Goal: Check status: Check status

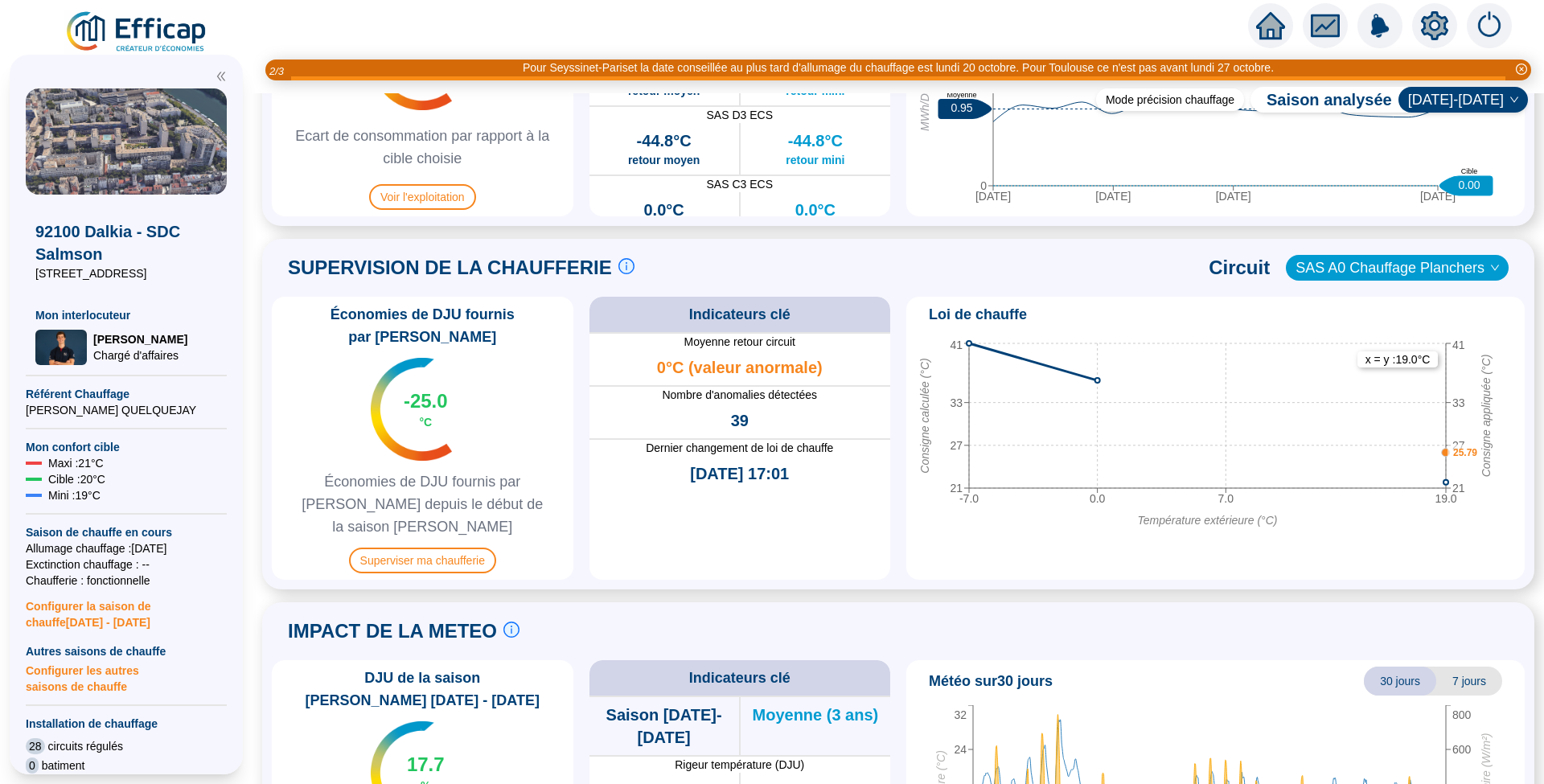
scroll to position [965, 0]
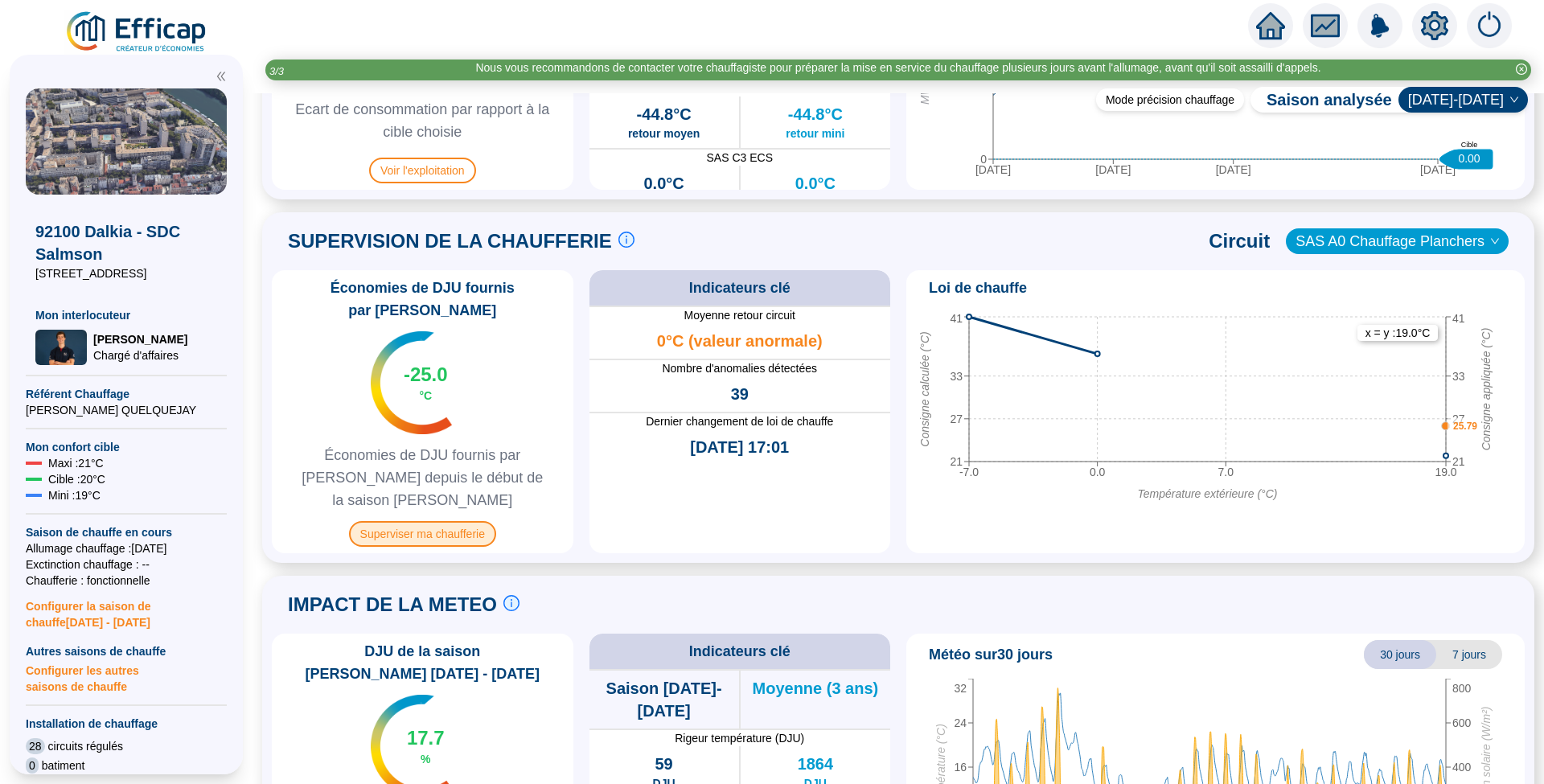
click at [420, 521] on span "Superviser ma chaufferie" at bounding box center [422, 533] width 147 height 25
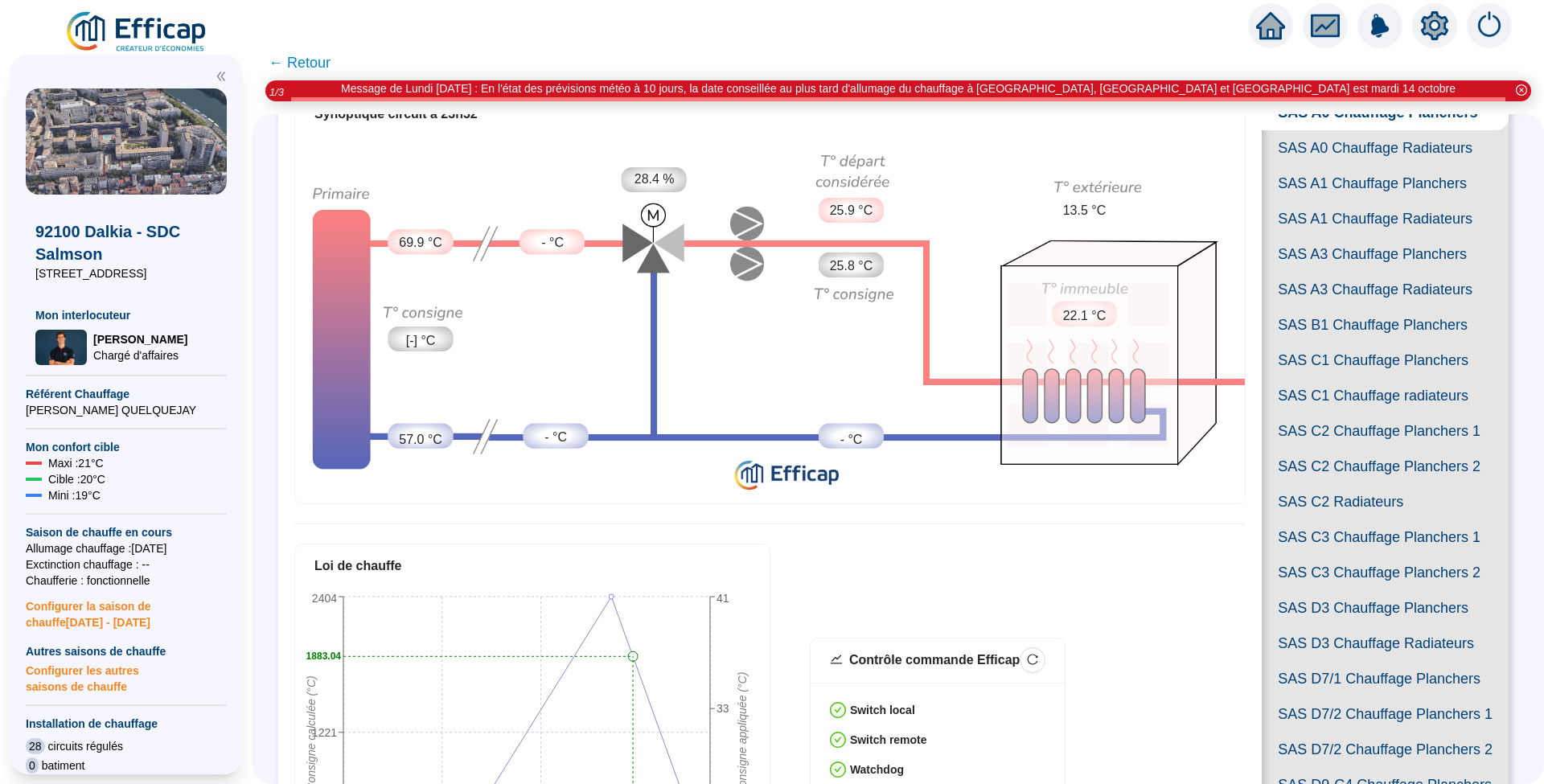
scroll to position [106, 0]
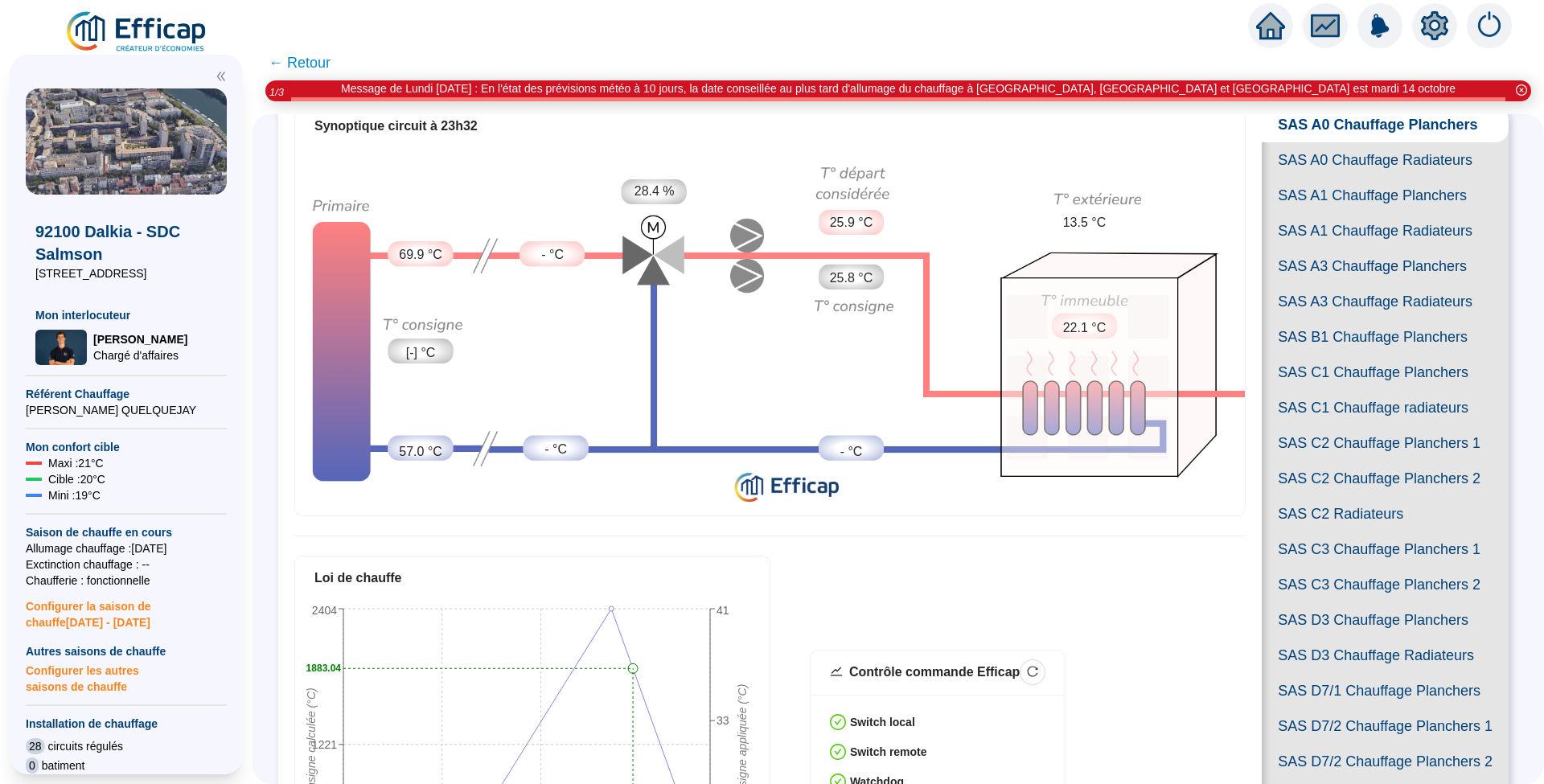
click at [1326, 178] on span "SAS A0 Chauffage Radiateurs" at bounding box center [1385, 160] width 247 height 36
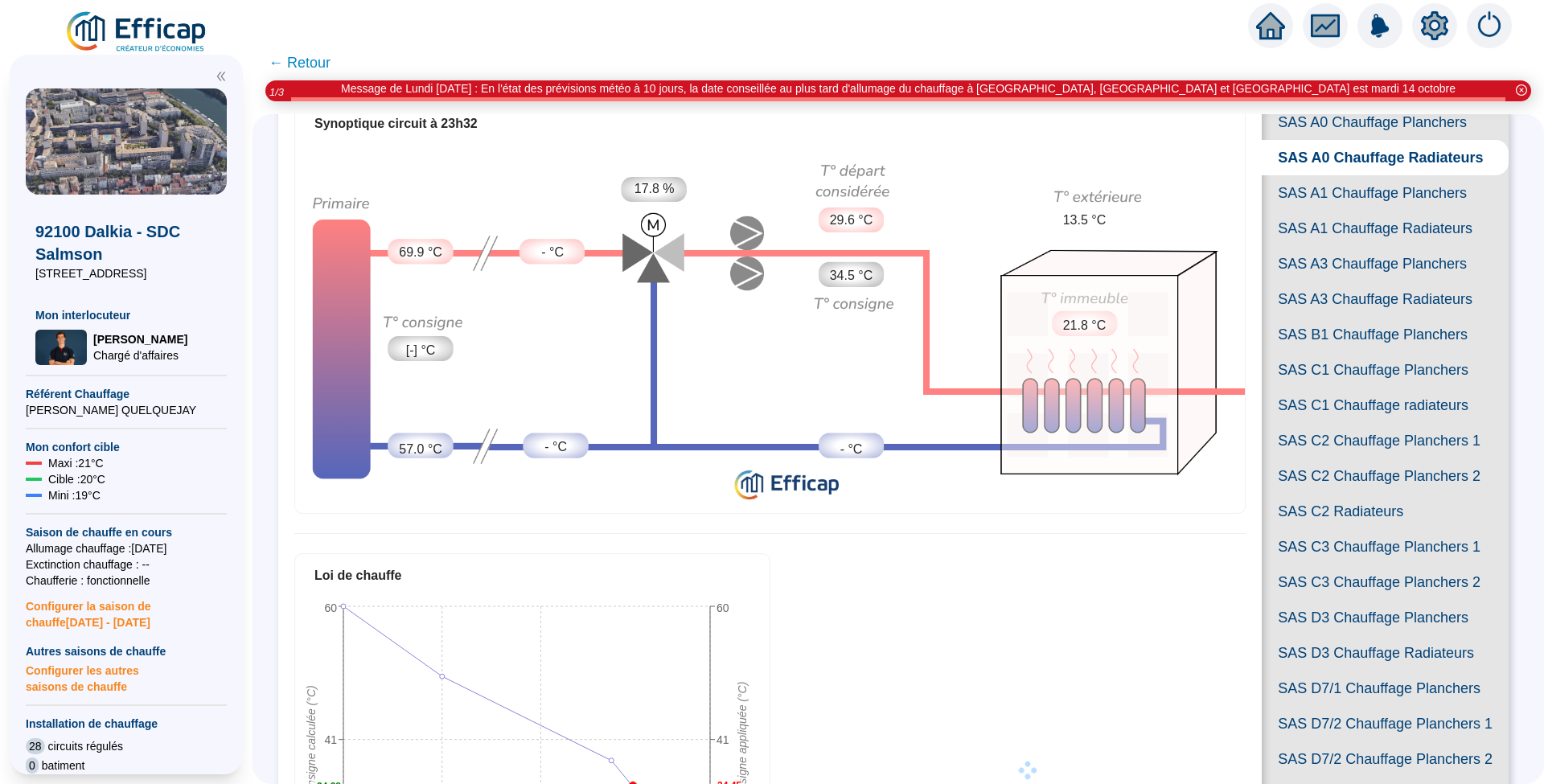
scroll to position [106, 0]
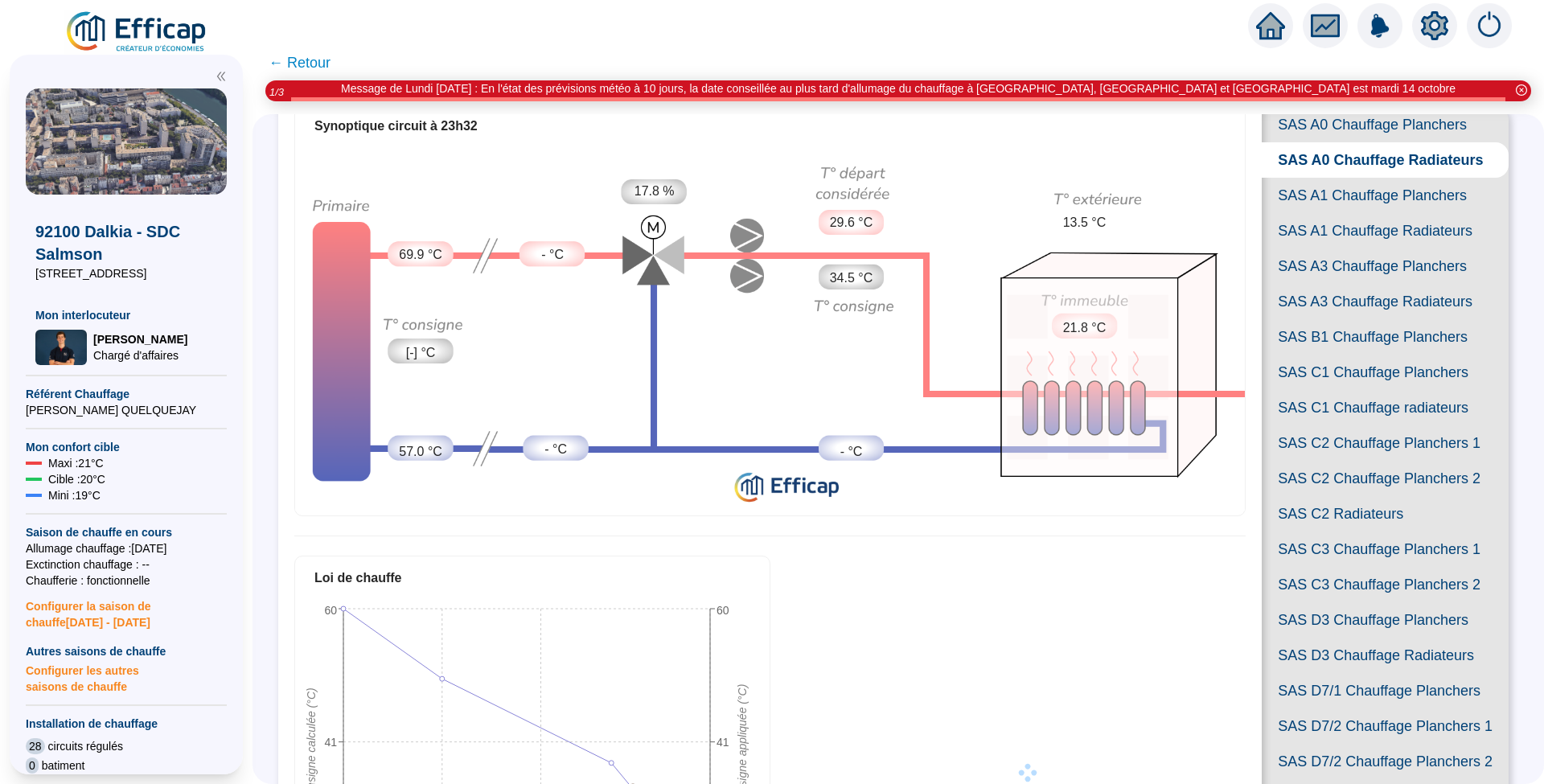
click at [1352, 213] on span "SAS A1 Chauffage Planchers" at bounding box center [1385, 196] width 247 height 36
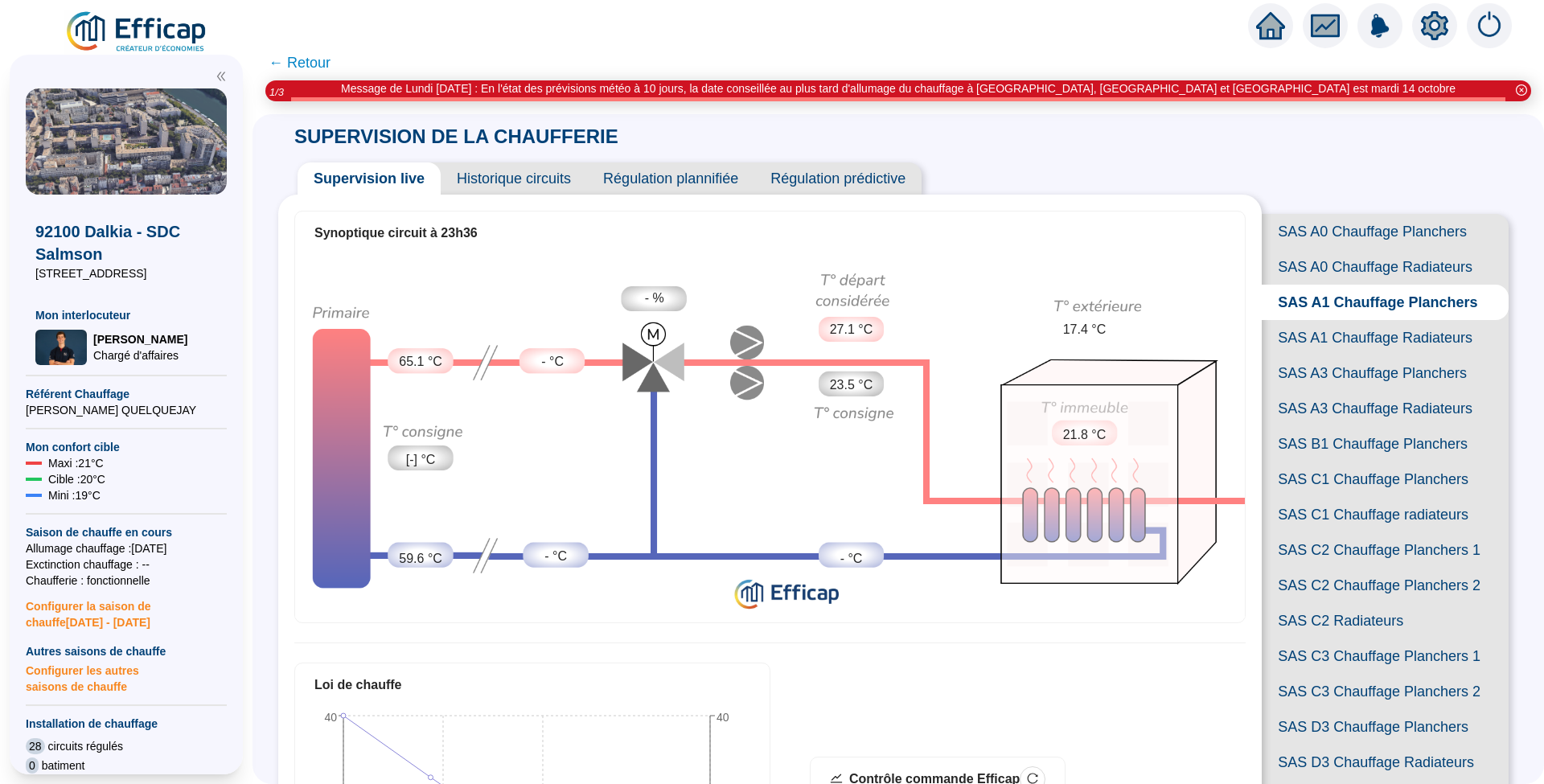
click at [512, 176] on span "Historique circuits" at bounding box center [513, 178] width 146 height 32
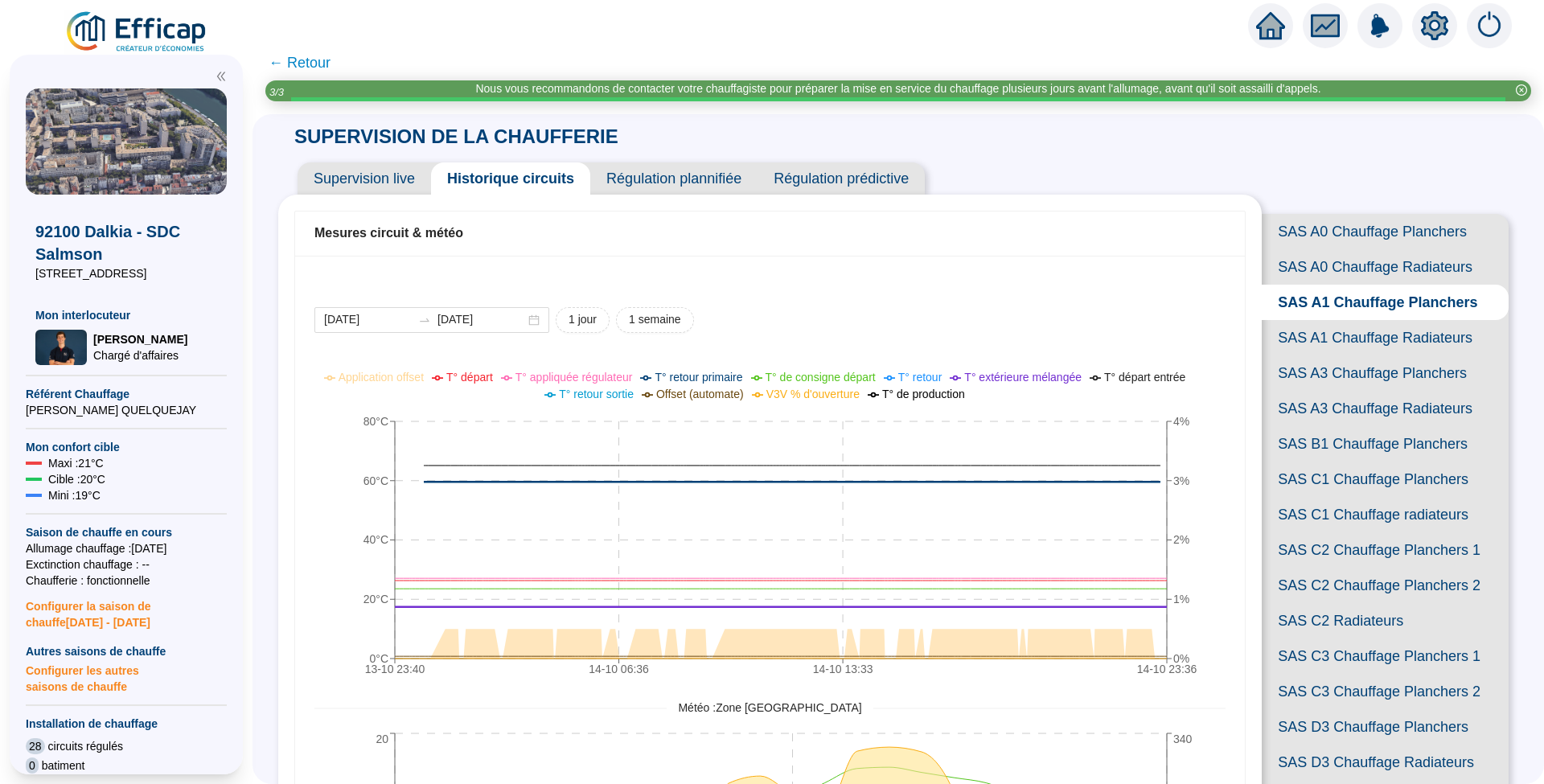
click at [1298, 391] on span "SAS A3 Chauffage Planchers" at bounding box center [1385, 373] width 247 height 36
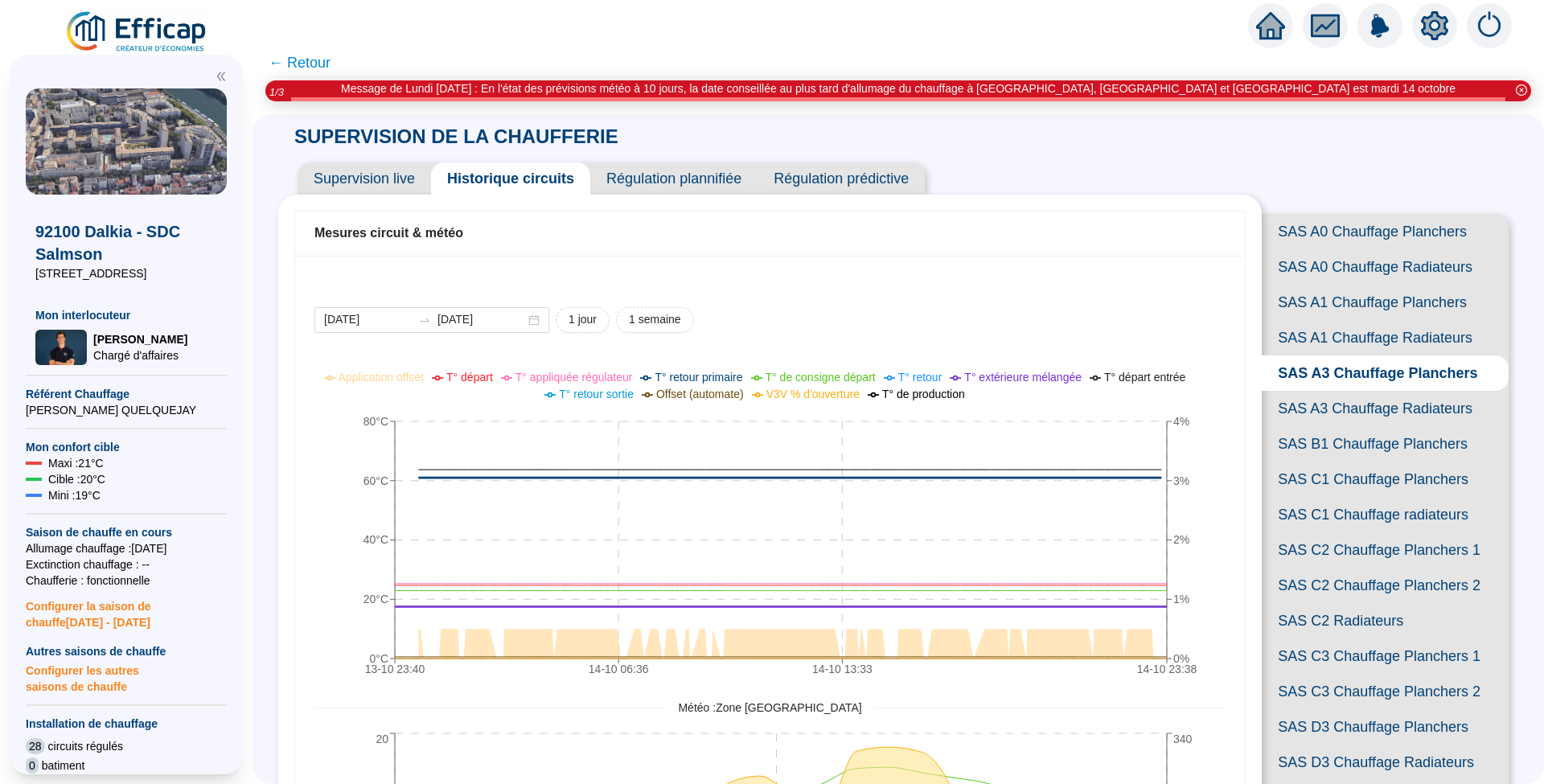
click at [1319, 462] on span "SAS B1 Chauffage Planchers" at bounding box center [1385, 444] width 247 height 36
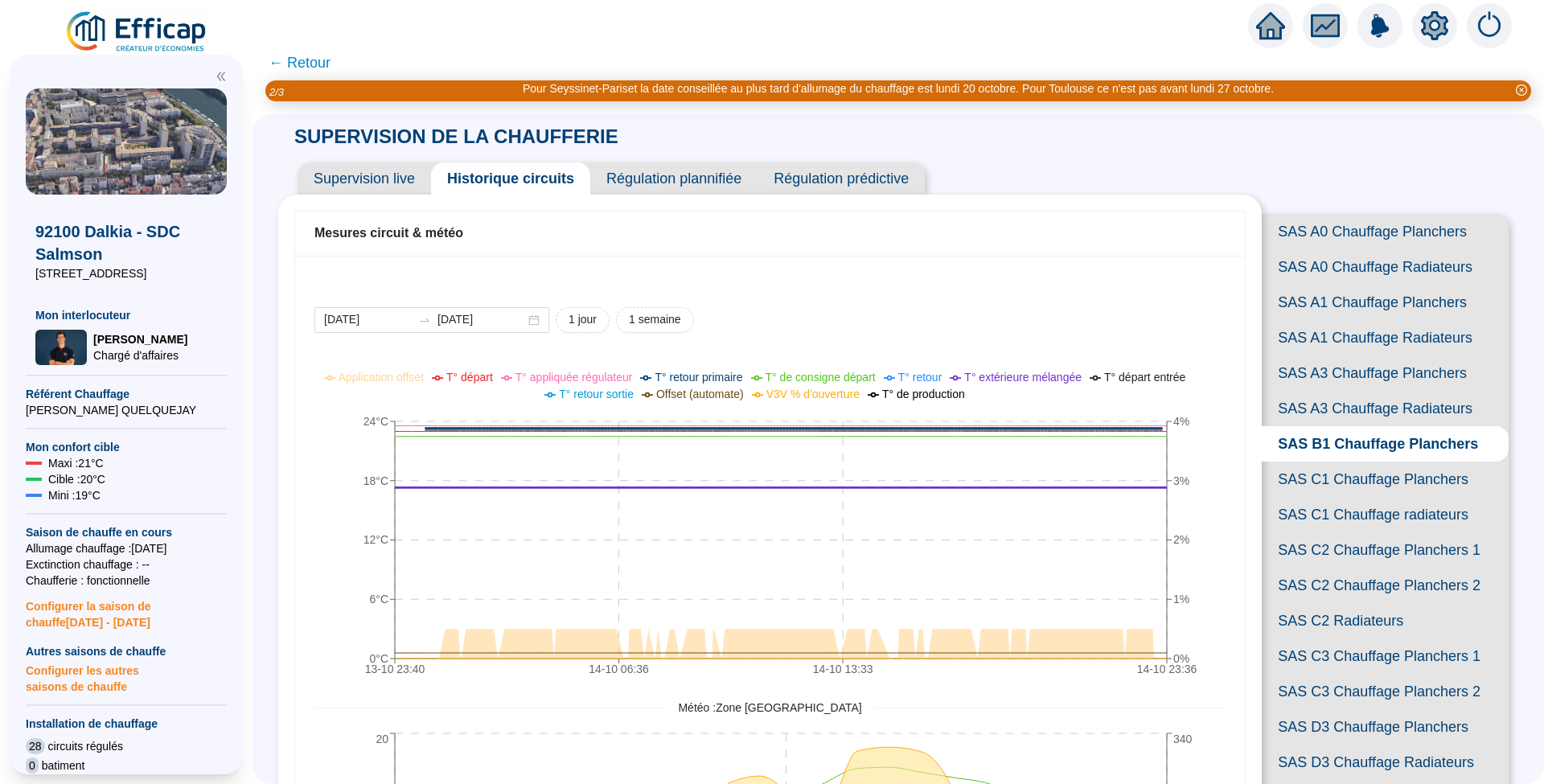
click at [1341, 497] on span "SAS C1 Chauffage Planchers" at bounding box center [1385, 480] width 247 height 36
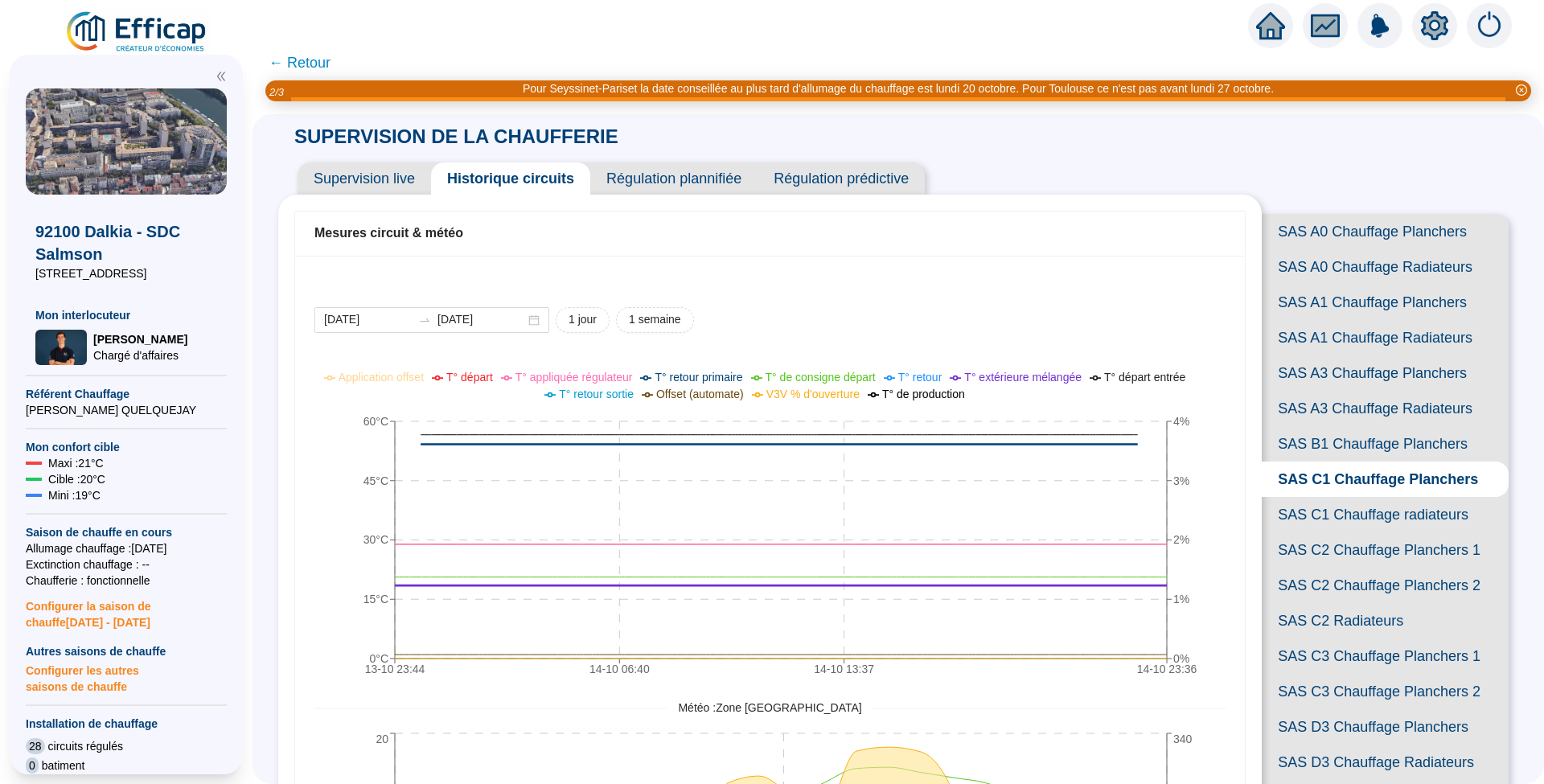
click at [1372, 532] on span "SAS C1 Chauffage radiateurs" at bounding box center [1385, 514] width 247 height 36
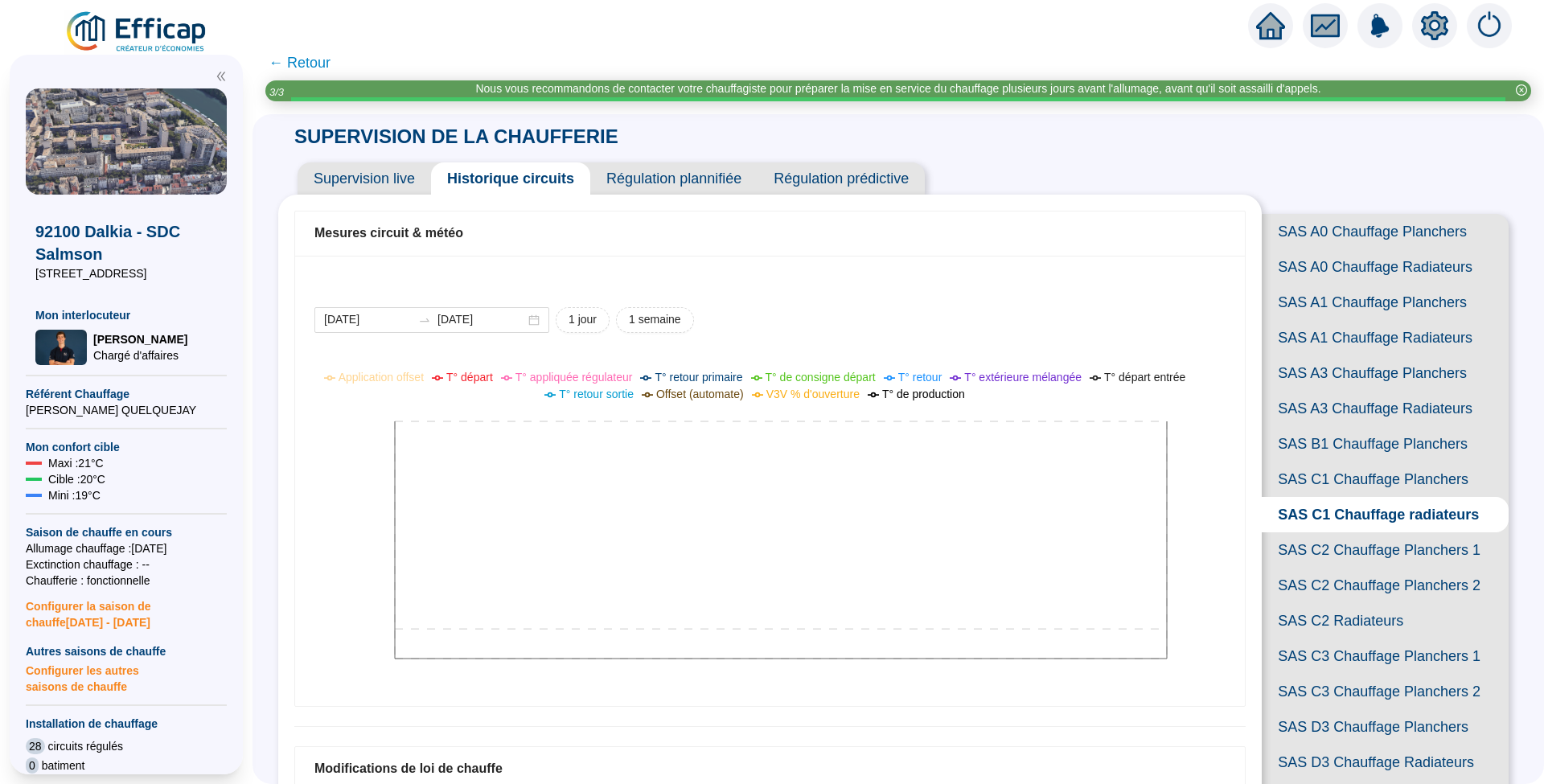
scroll to position [106, 0]
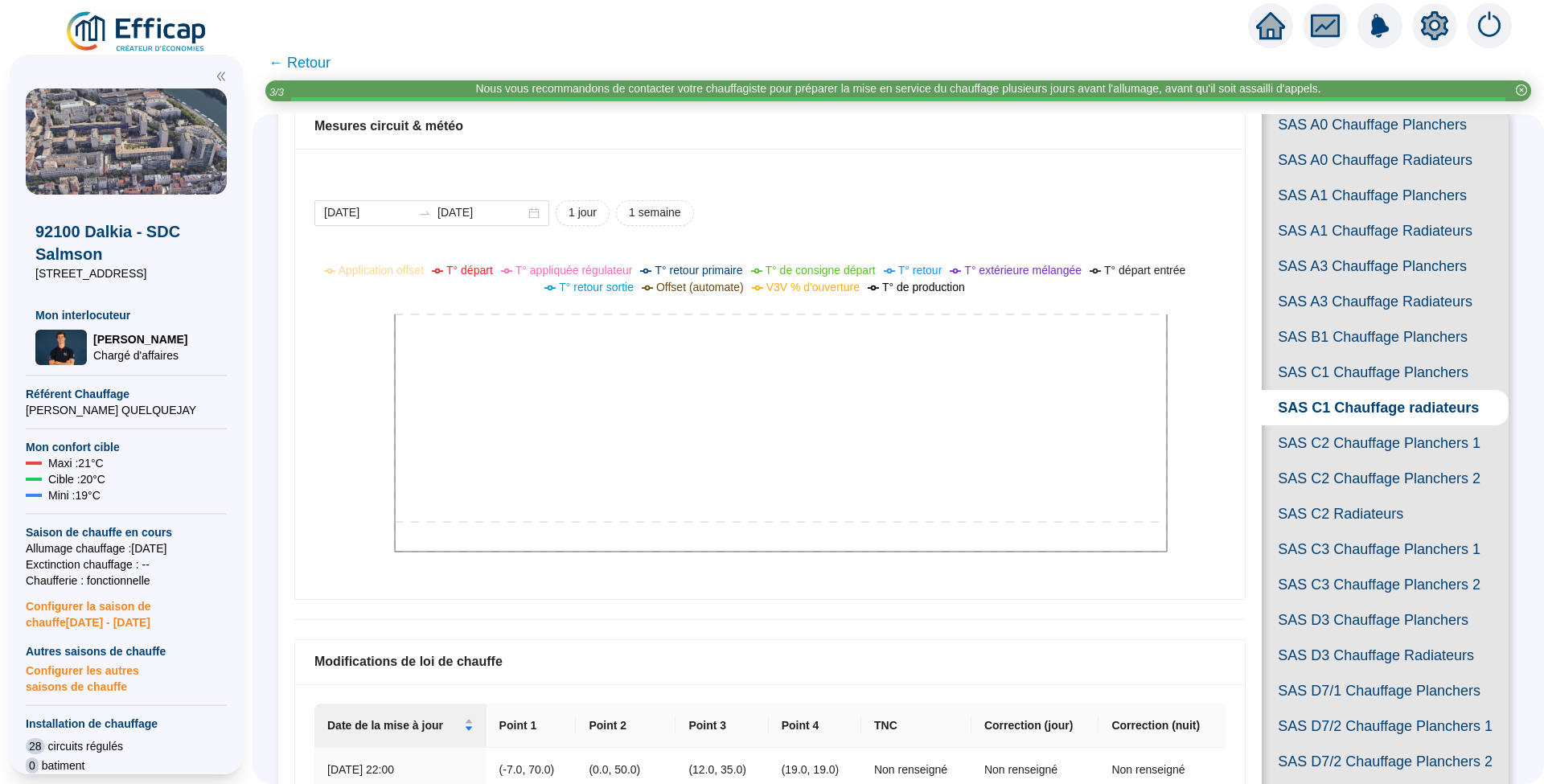
click at [1373, 461] on span "SAS C2 Chauffage Planchers 1" at bounding box center [1385, 443] width 247 height 36
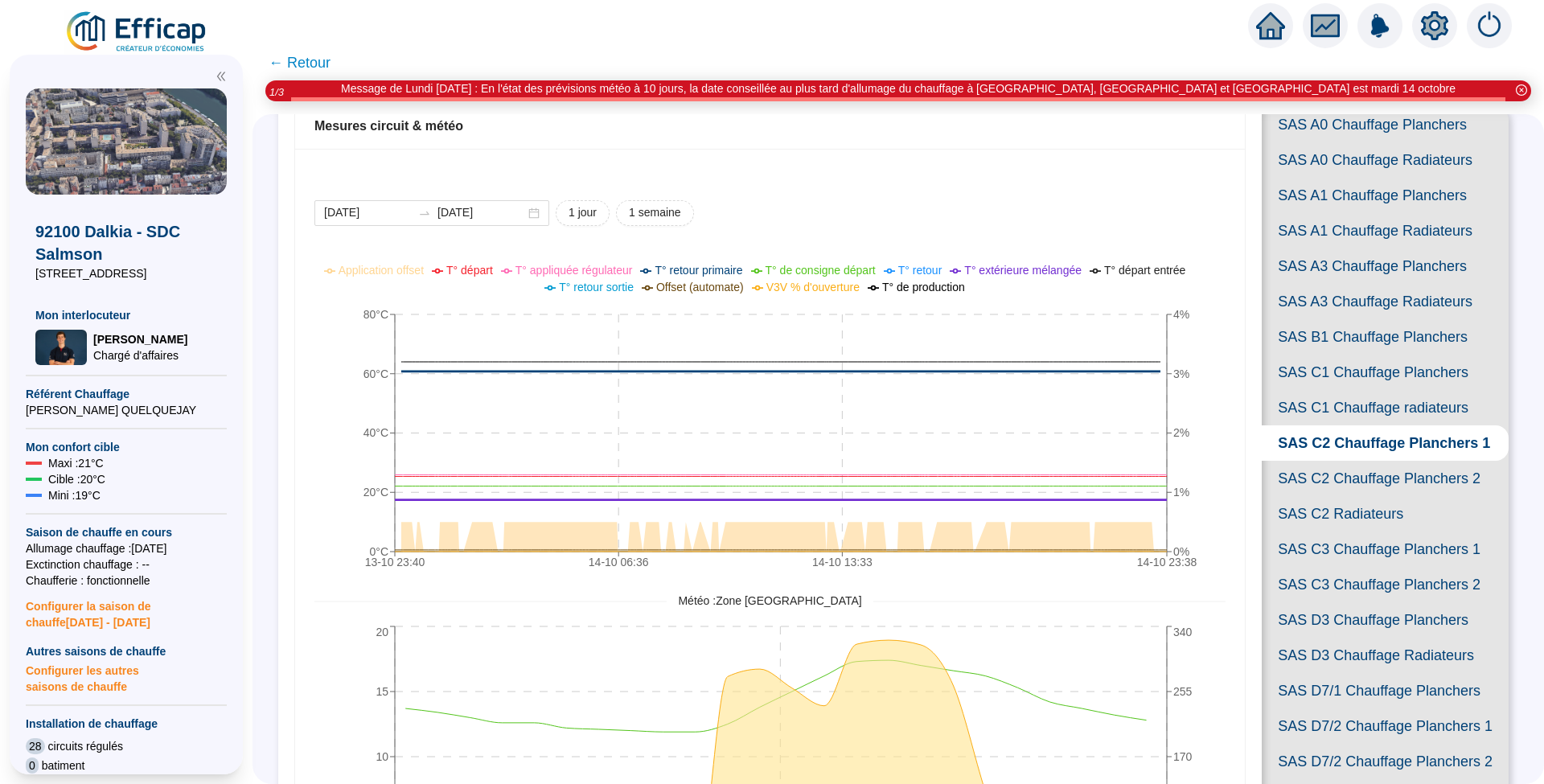
scroll to position [321, 0]
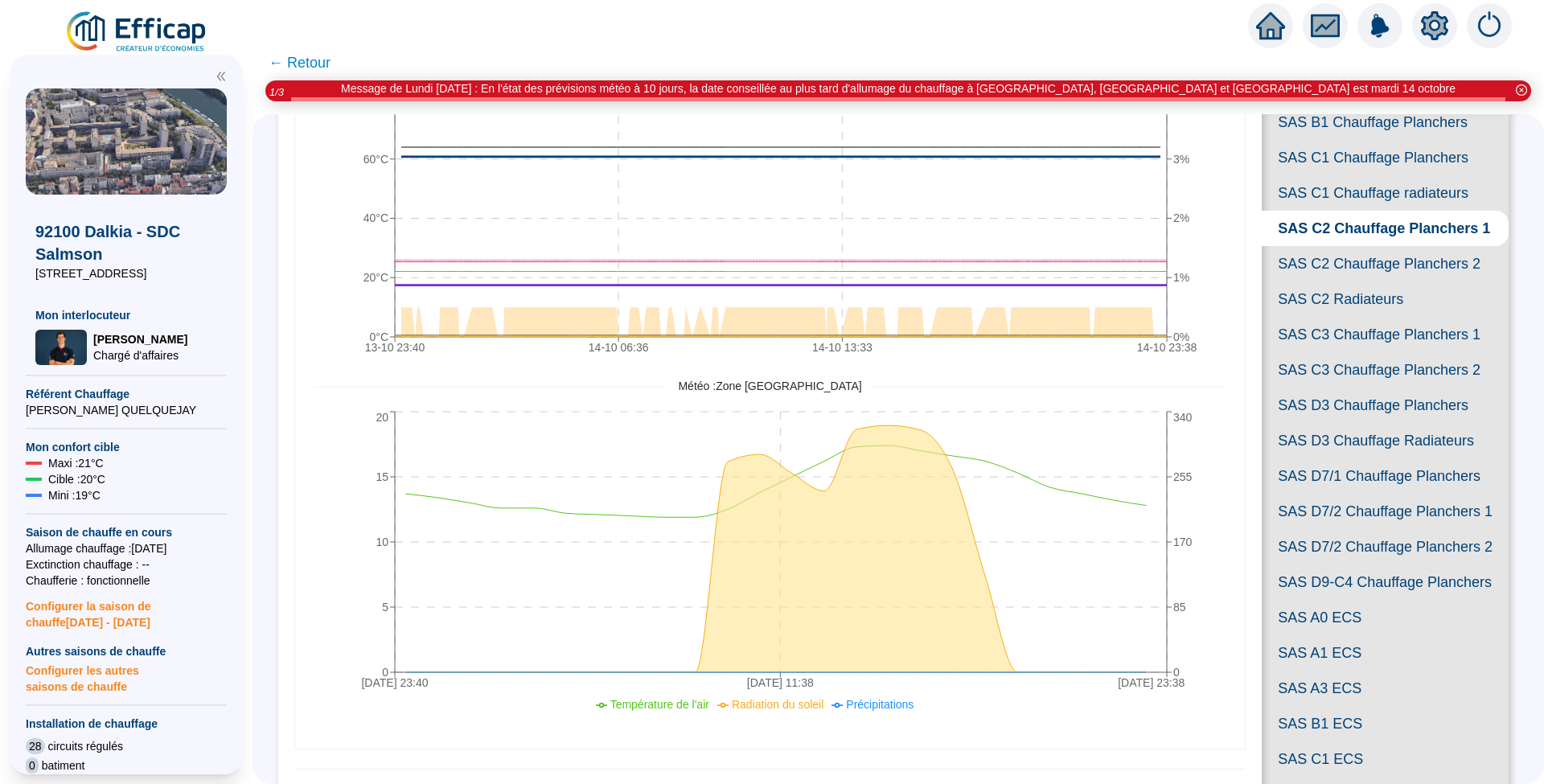
click at [1326, 282] on span "SAS C2 Chauffage Planchers 2" at bounding box center [1385, 264] width 247 height 36
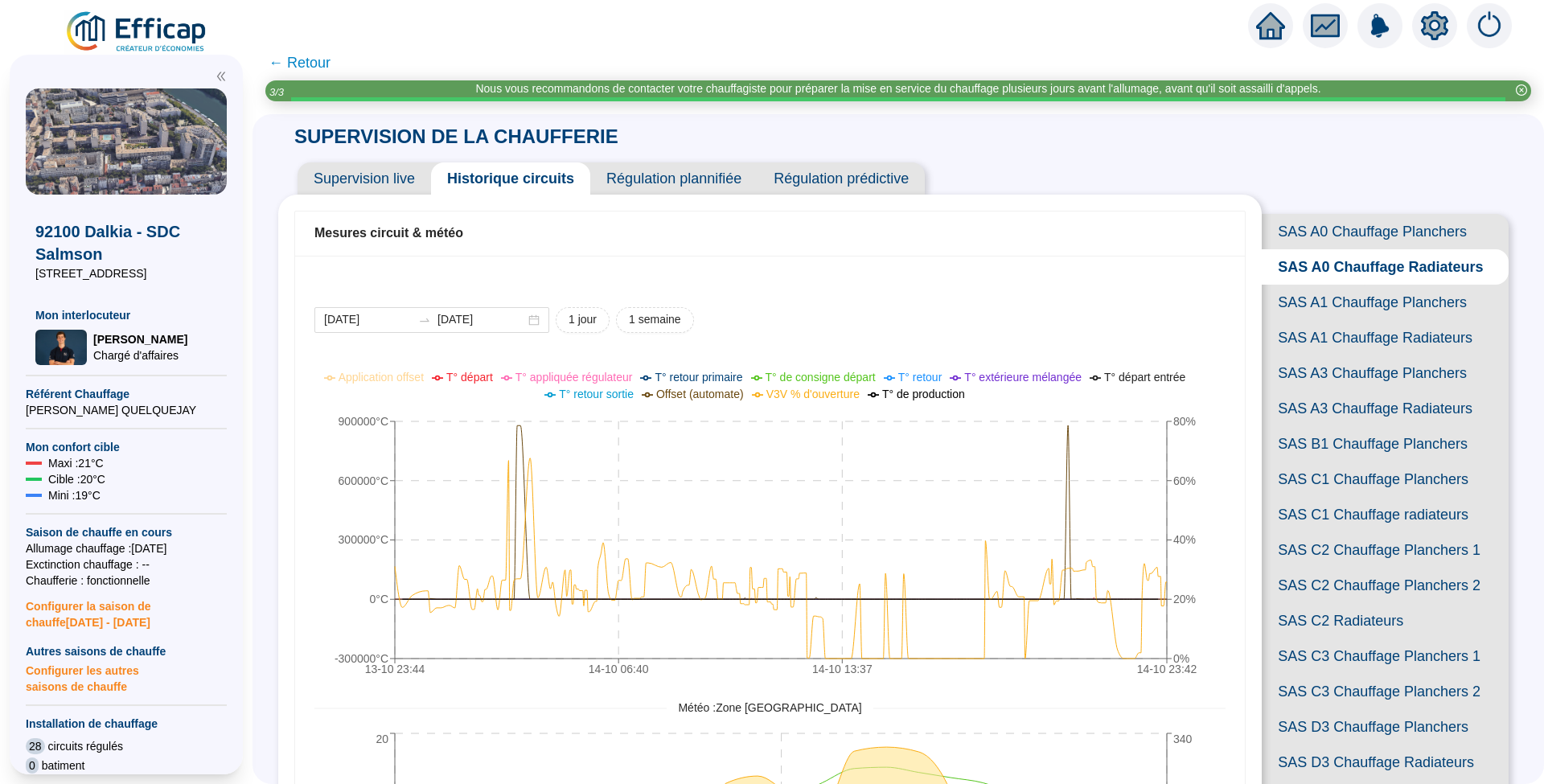
scroll to position [214, 0]
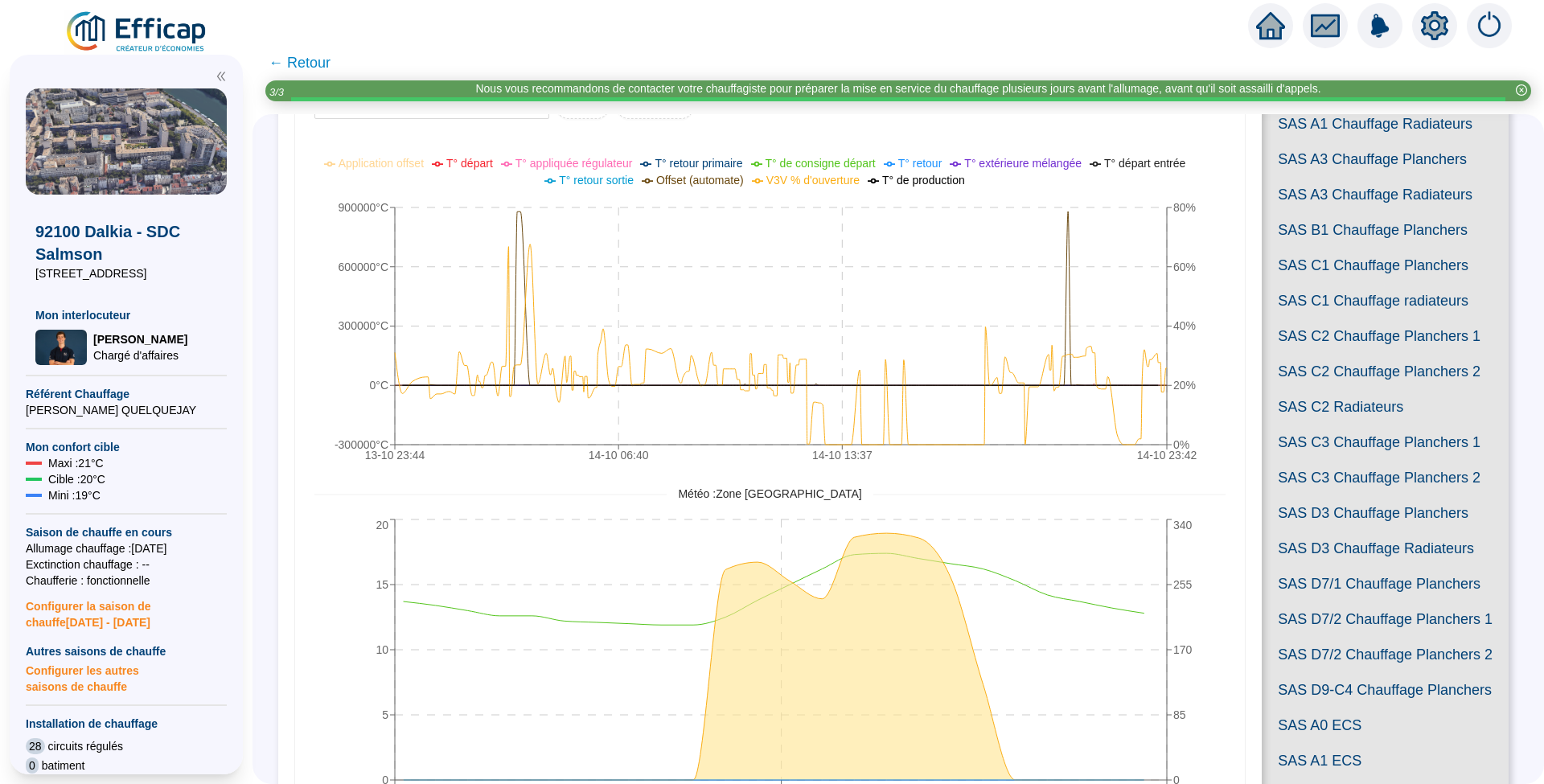
click at [1338, 141] on span "SAS A1 Chauffage Radiateurs" at bounding box center [1385, 124] width 247 height 36
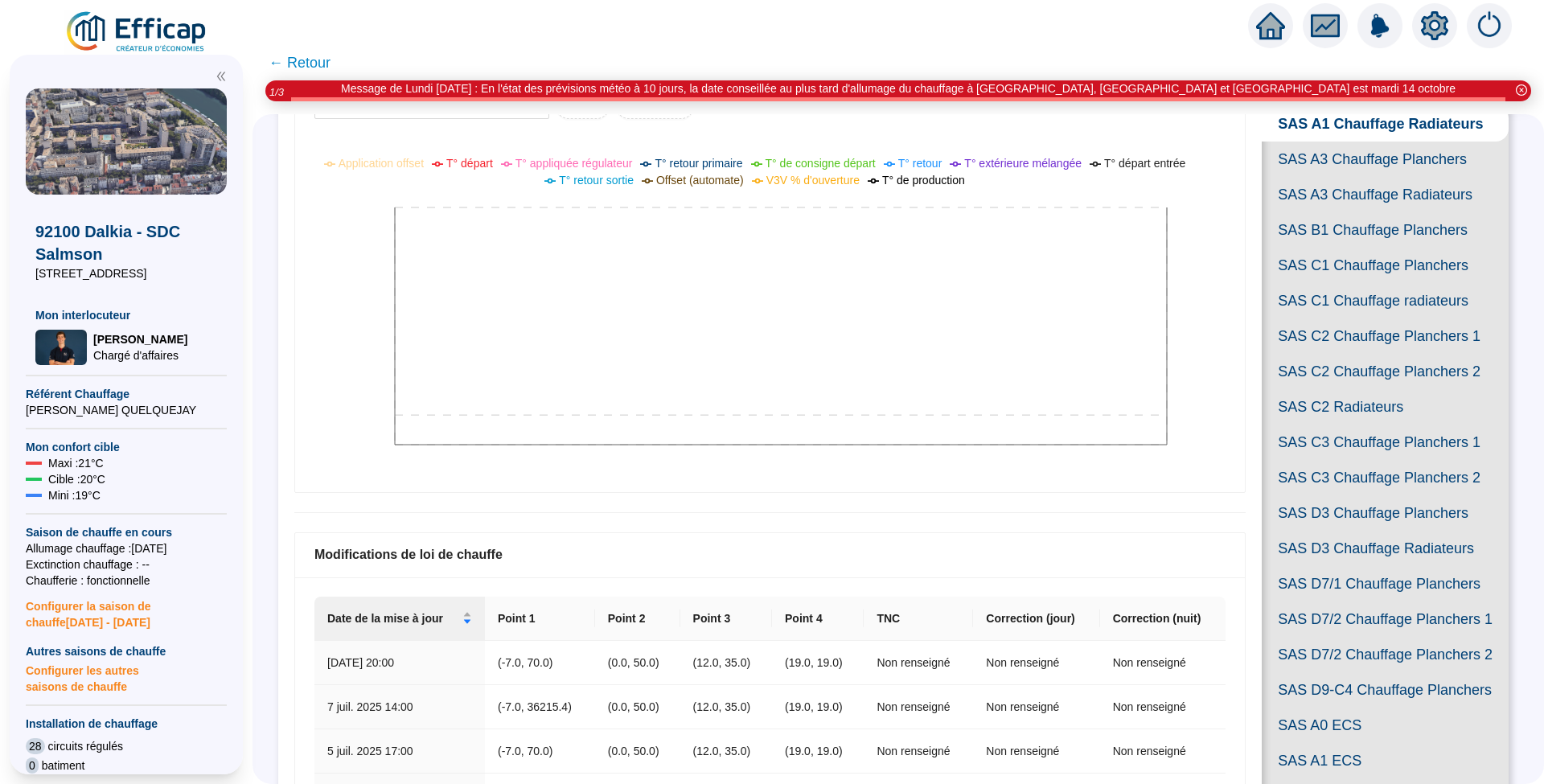
click at [1338, 177] on span "SAS A3 Chauffage Planchers" at bounding box center [1385, 159] width 247 height 36
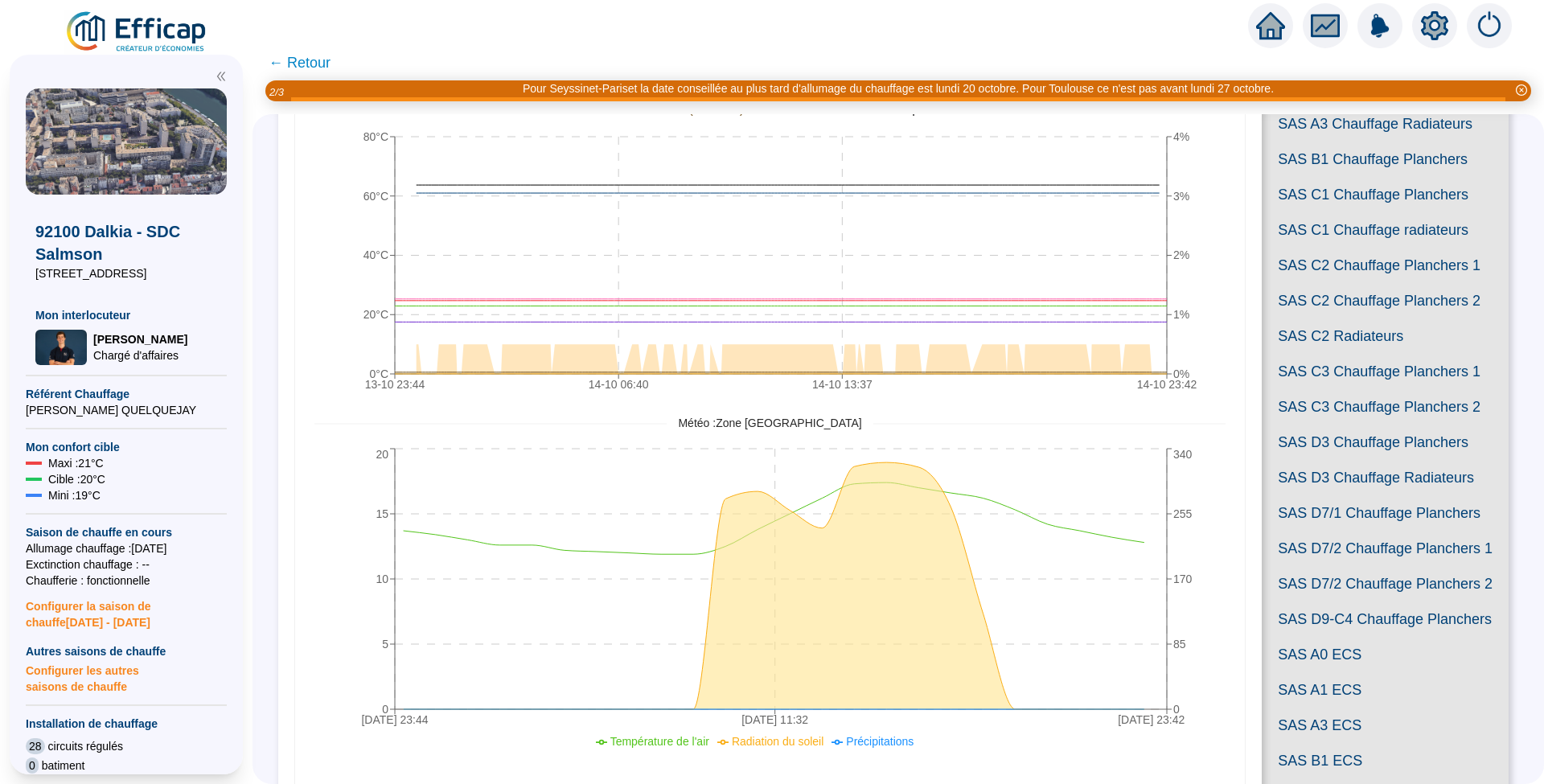
scroll to position [214, 0]
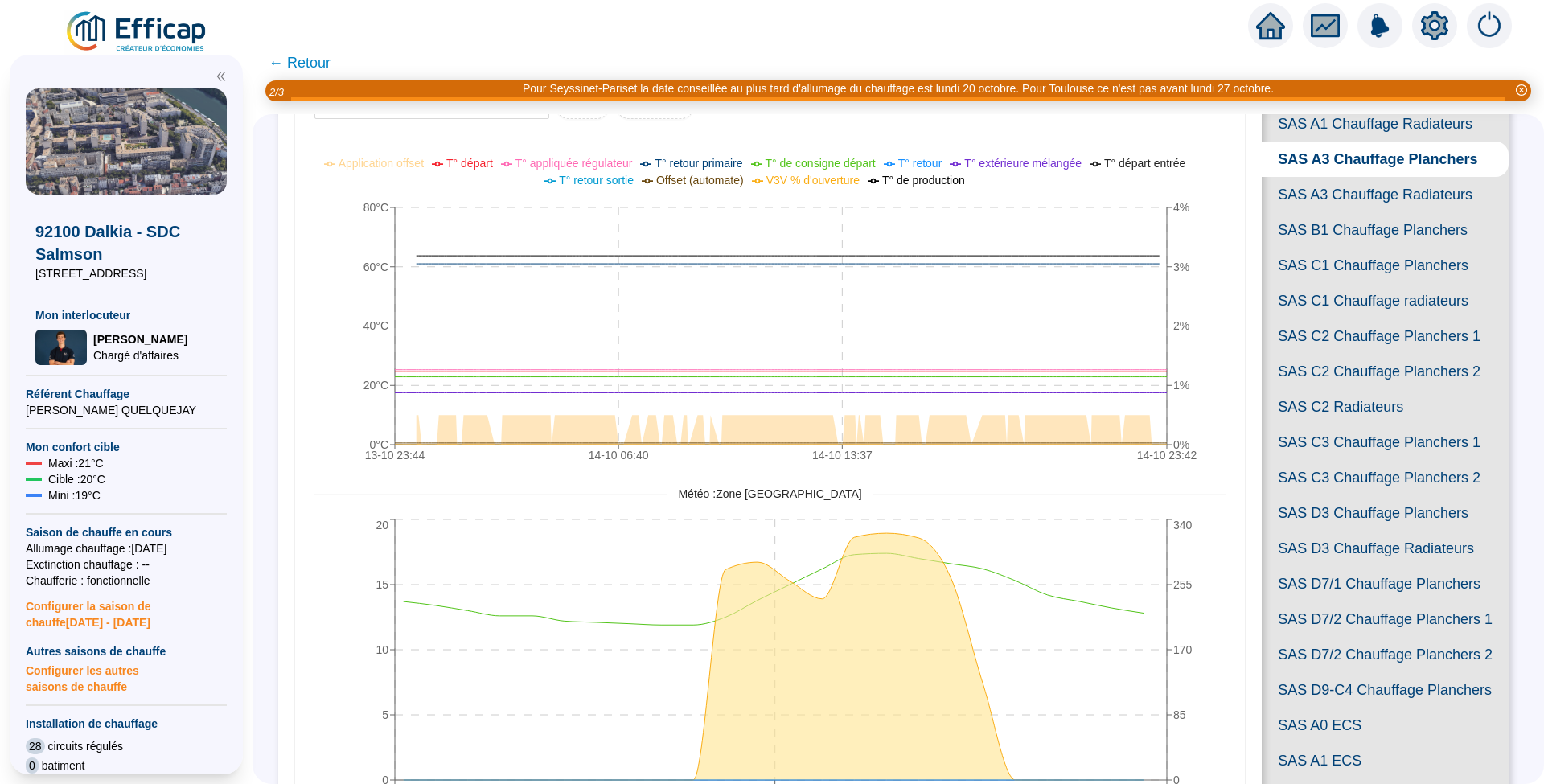
click at [1341, 212] on span "SAS A3 Chauffage Radiateurs" at bounding box center [1385, 195] width 247 height 36
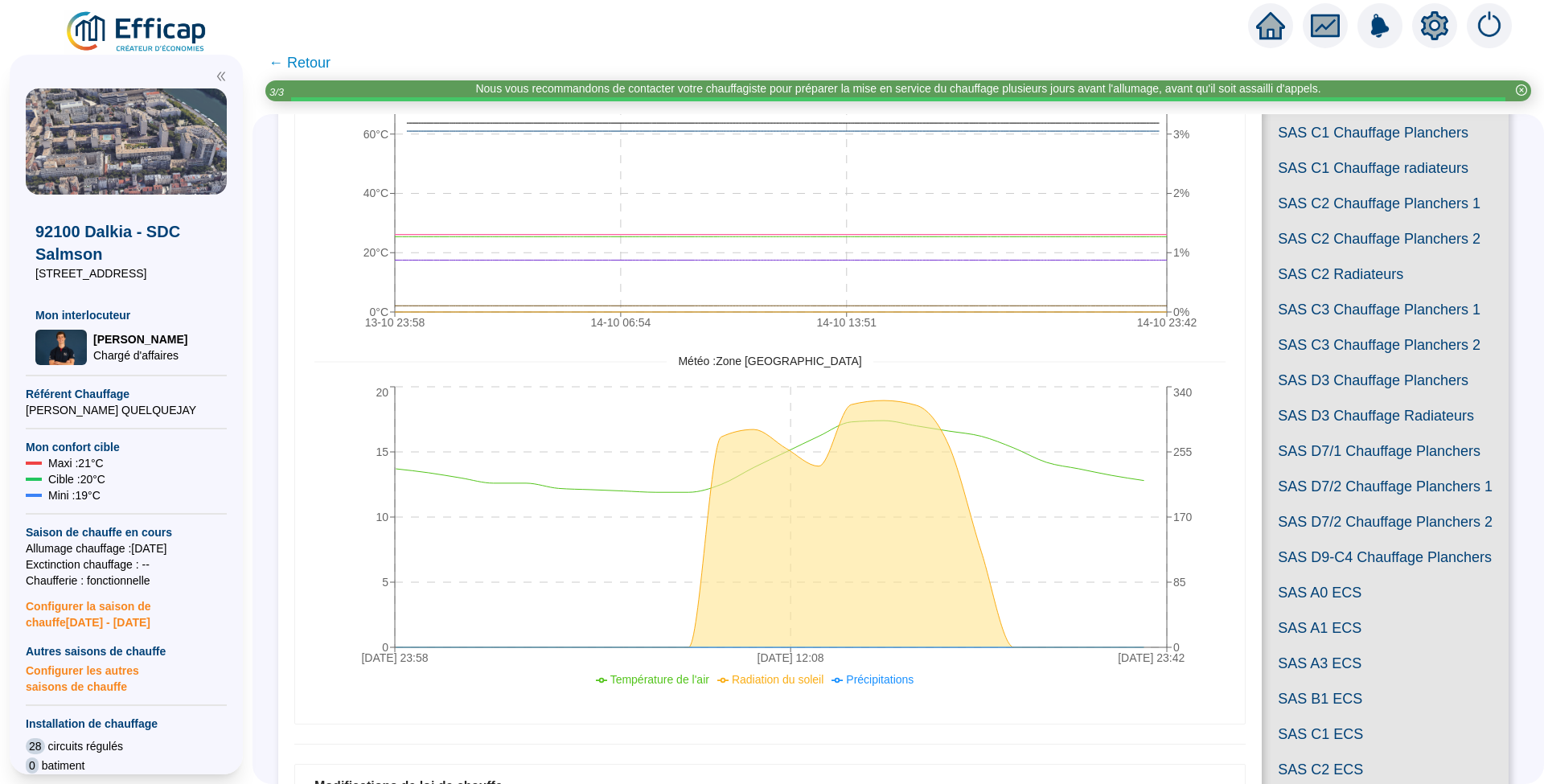
scroll to position [321, 0]
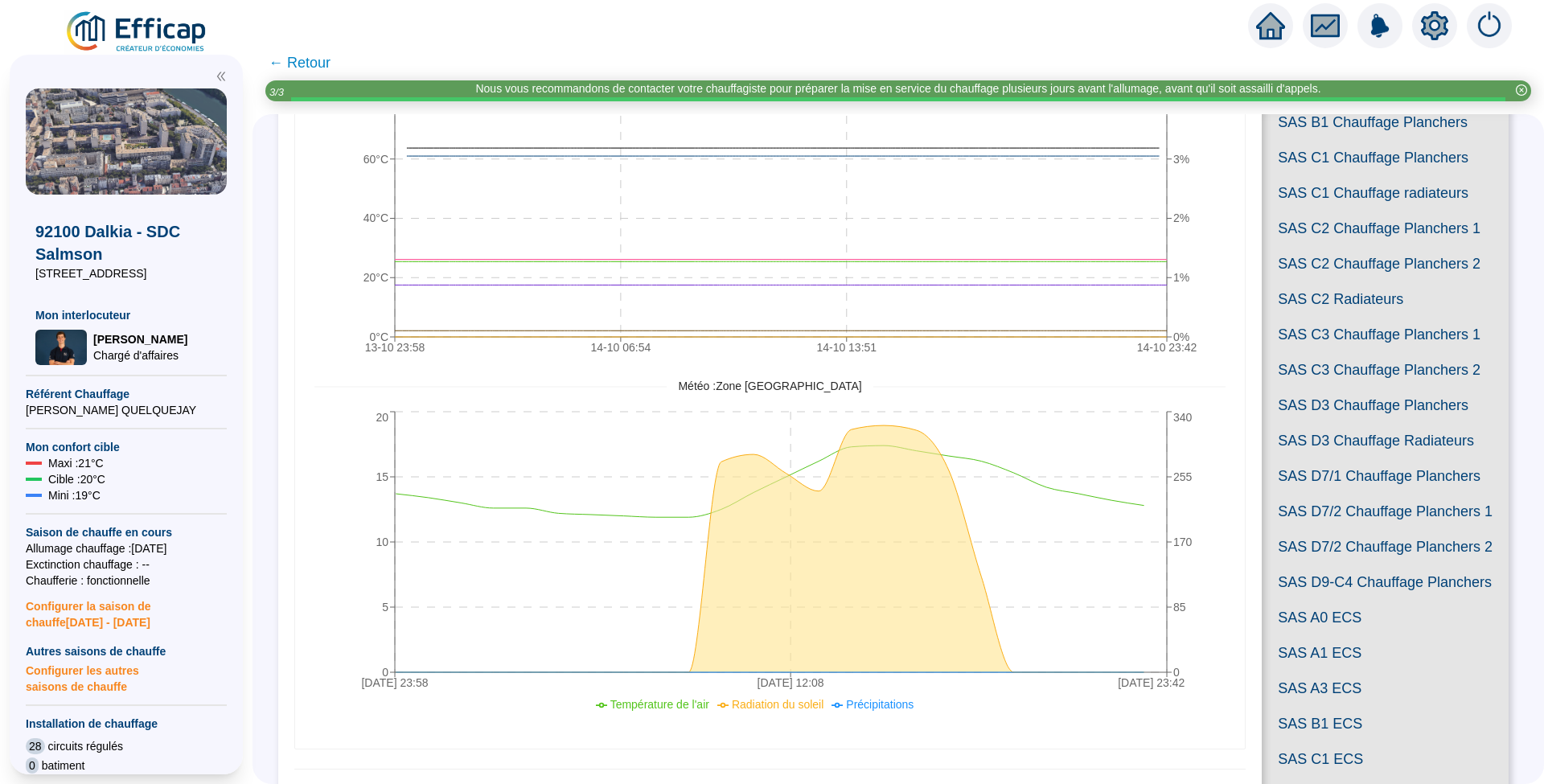
click at [1351, 139] on span "SAS B1 Chauffage Planchers" at bounding box center [1385, 122] width 247 height 36
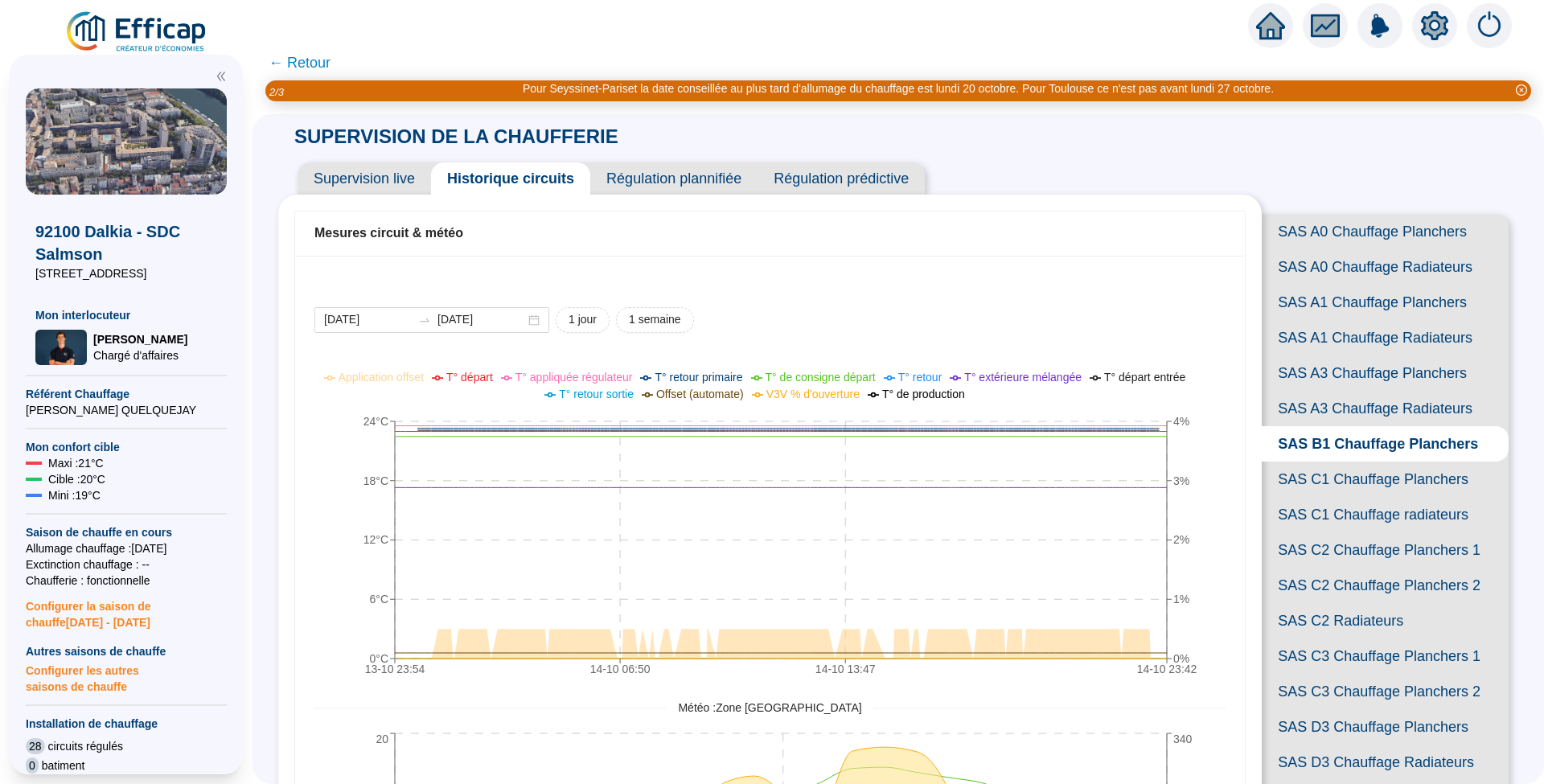
click at [1330, 228] on span "SAS A0 Chauffage Planchers" at bounding box center [1385, 232] width 247 height 36
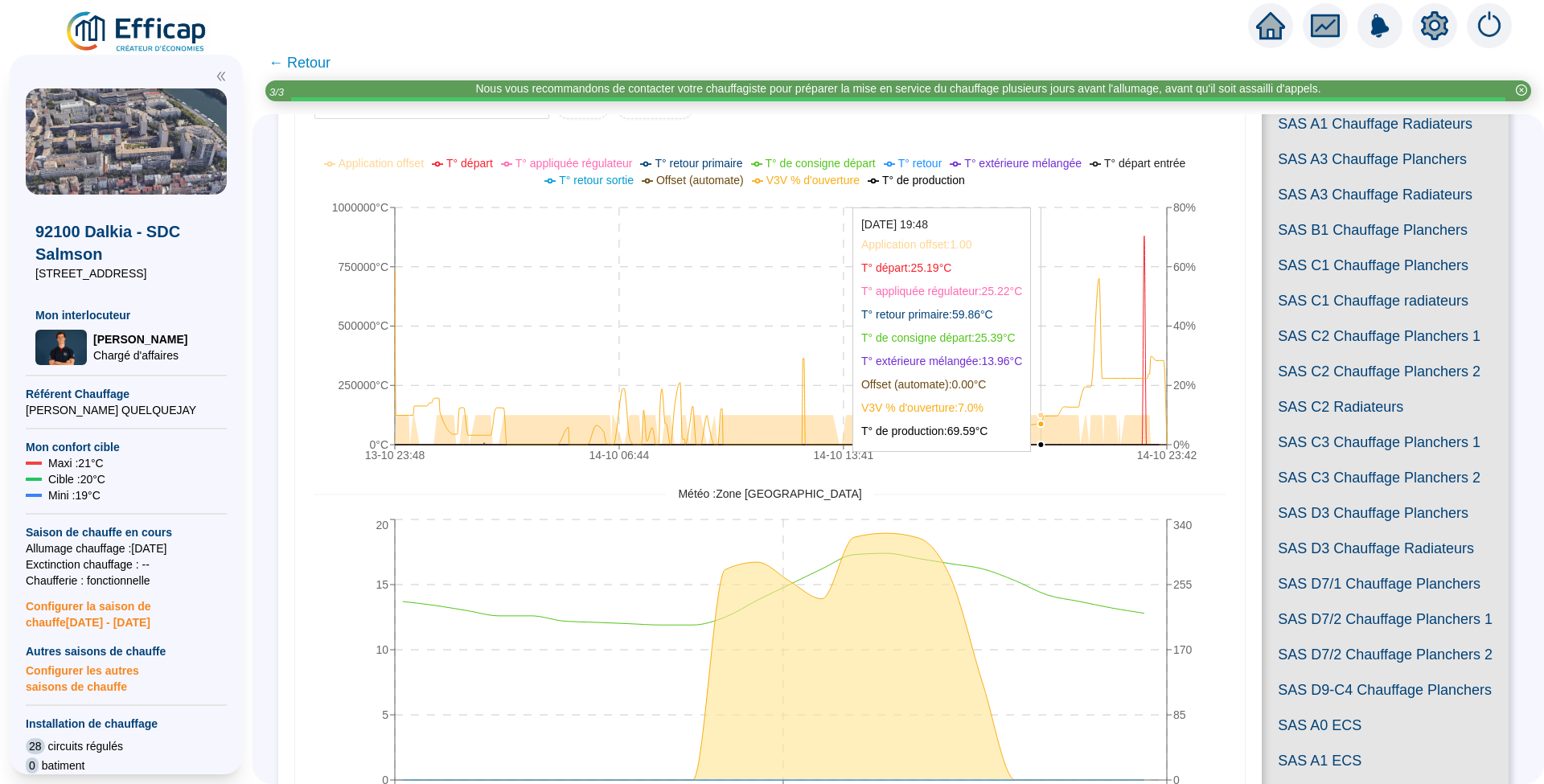
scroll to position [106, 0]
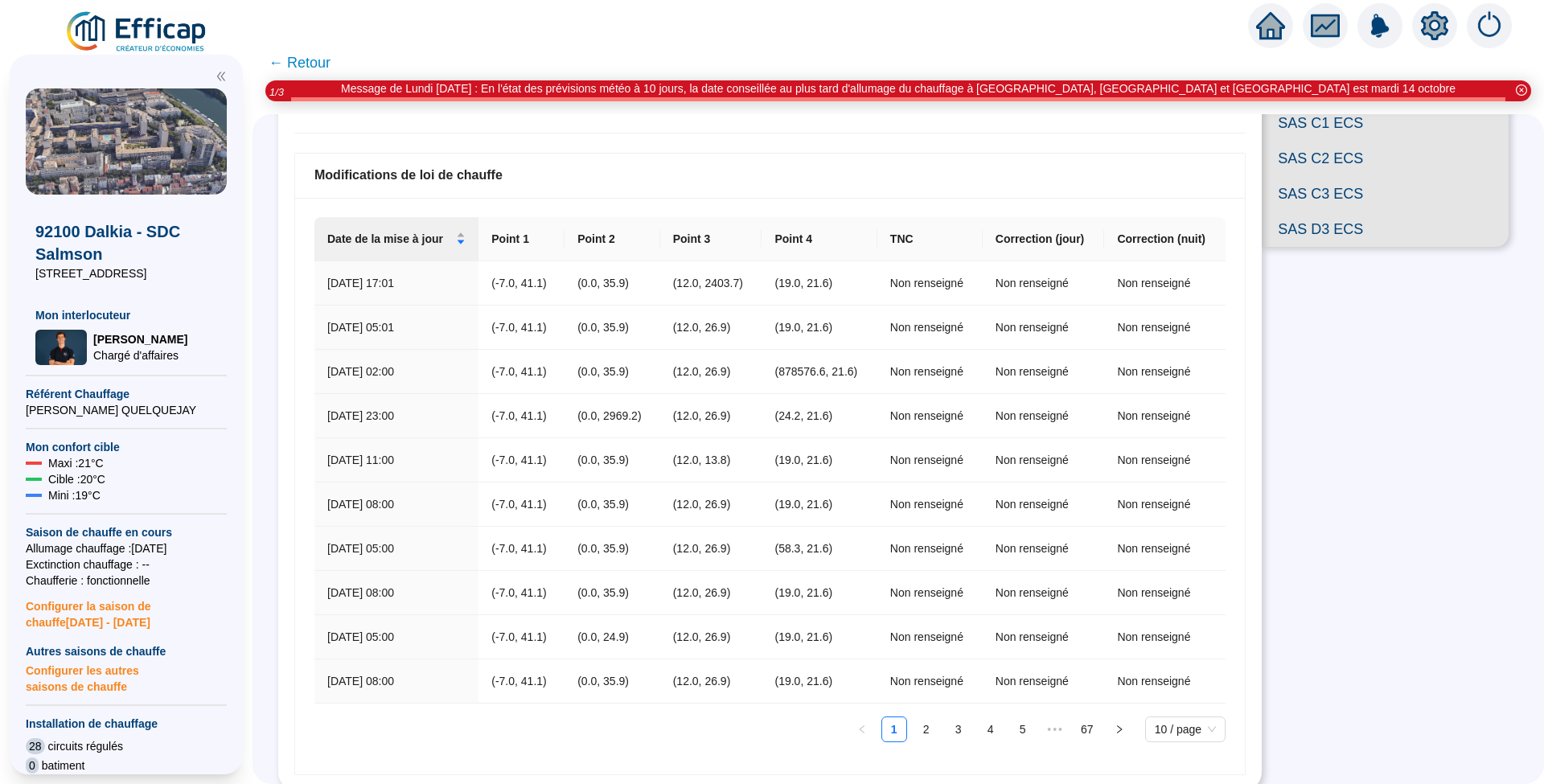
scroll to position [959, 0]
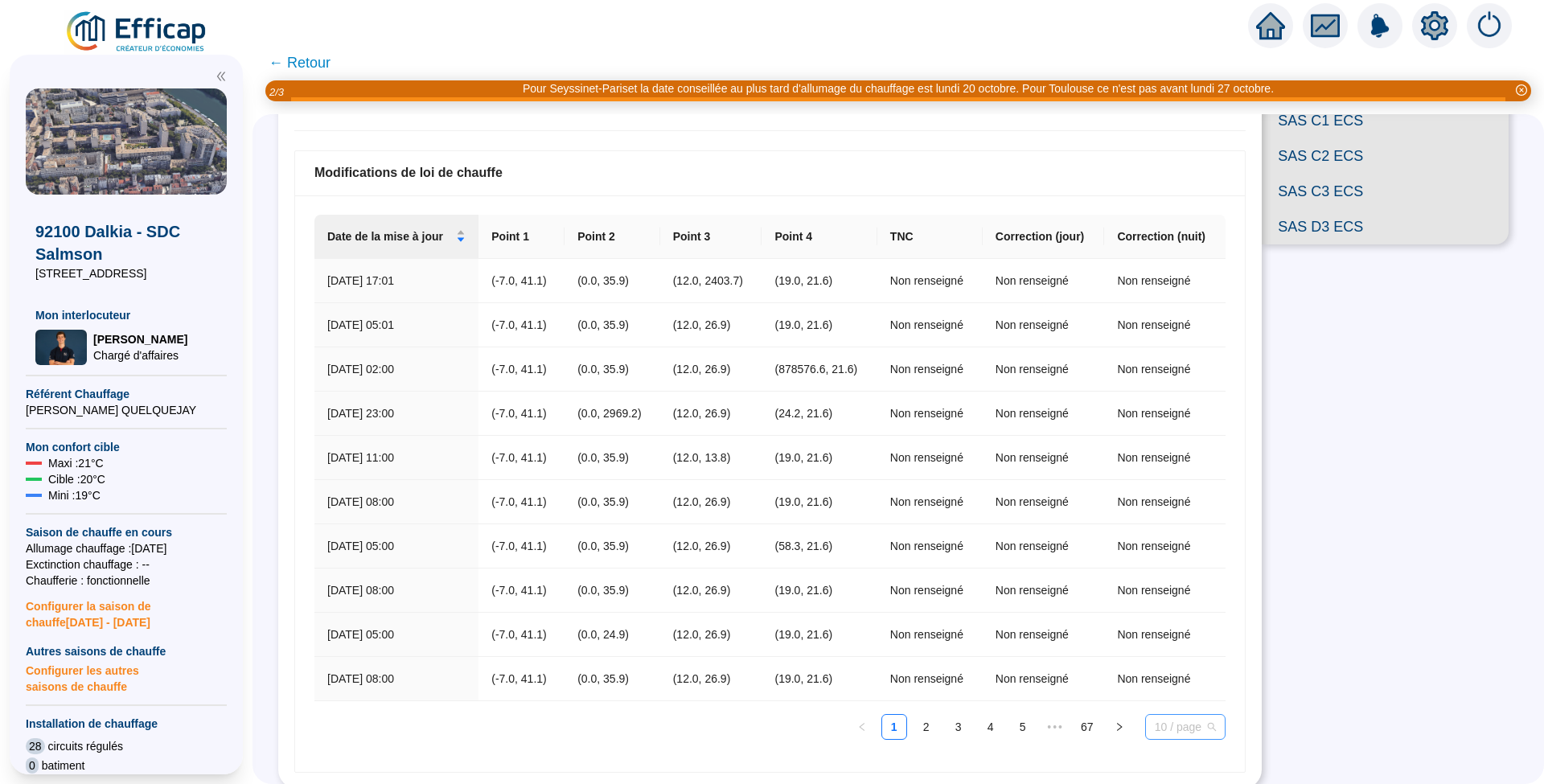
click at [1174, 720] on span "10 / page" at bounding box center [1185, 727] width 61 height 24
click at [1167, 686] on div "100 / page" at bounding box center [1185, 694] width 55 height 18
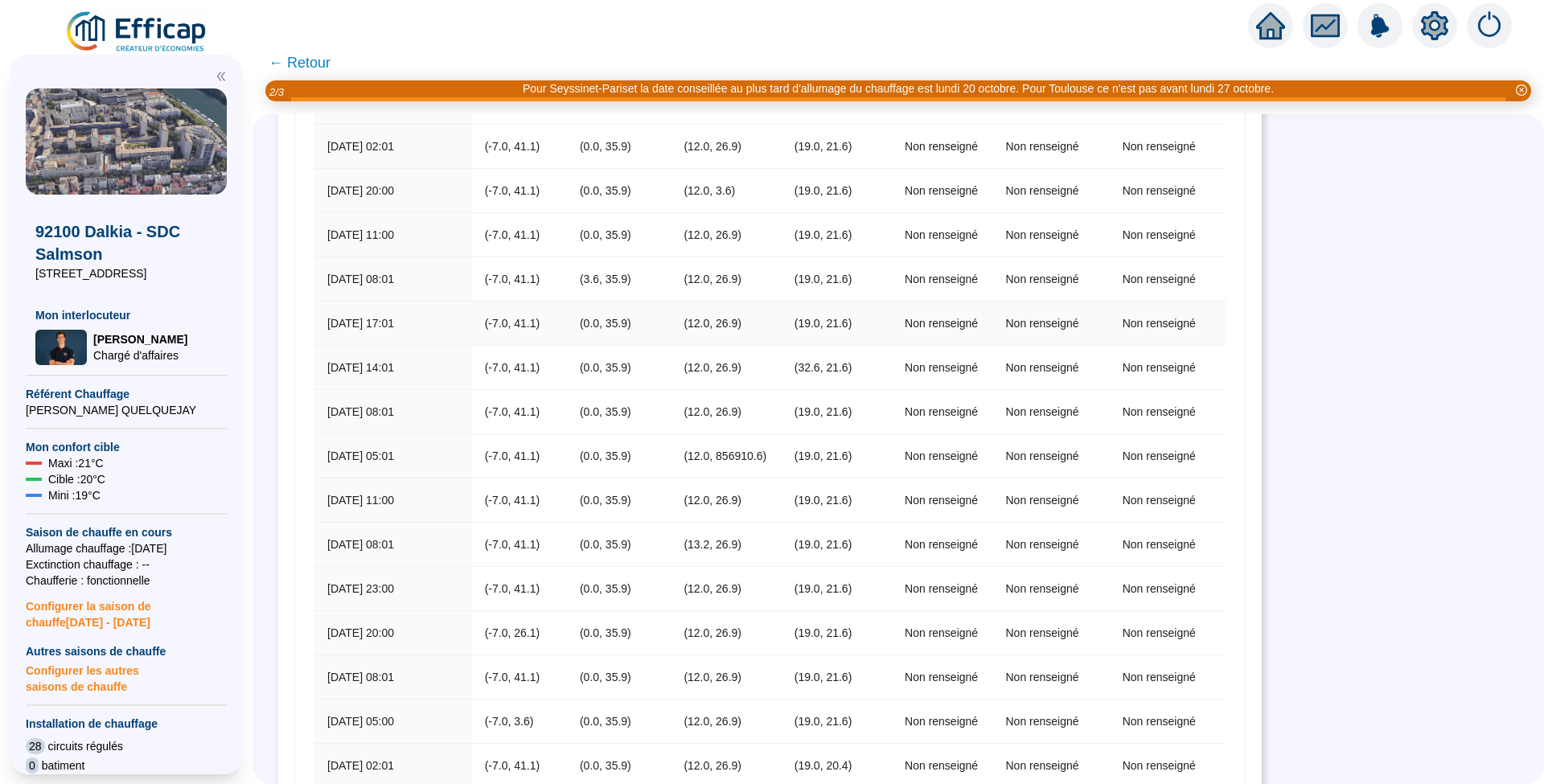
scroll to position [4914, 0]
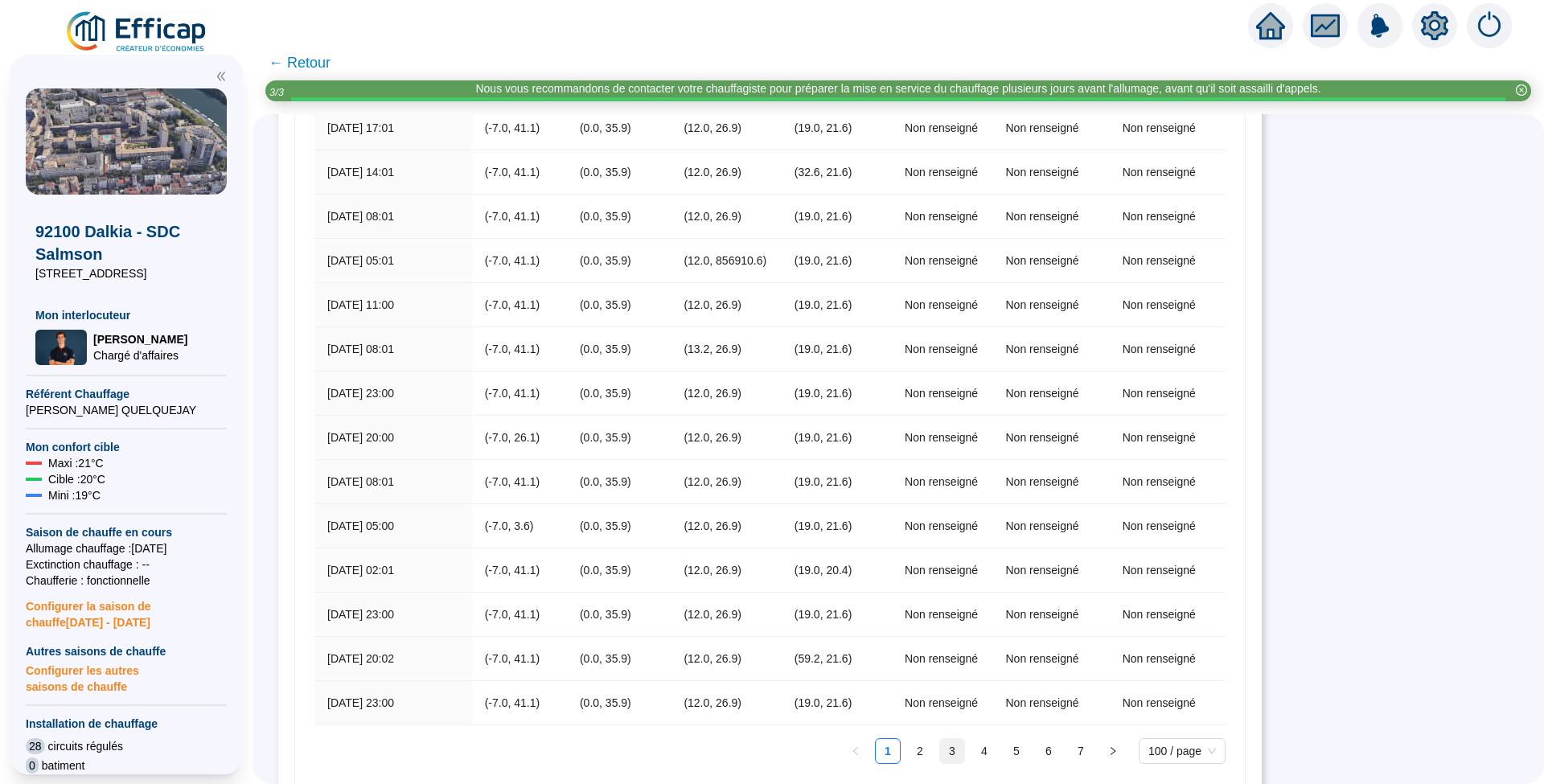
click at [944, 739] on link "3" at bounding box center [952, 751] width 25 height 24
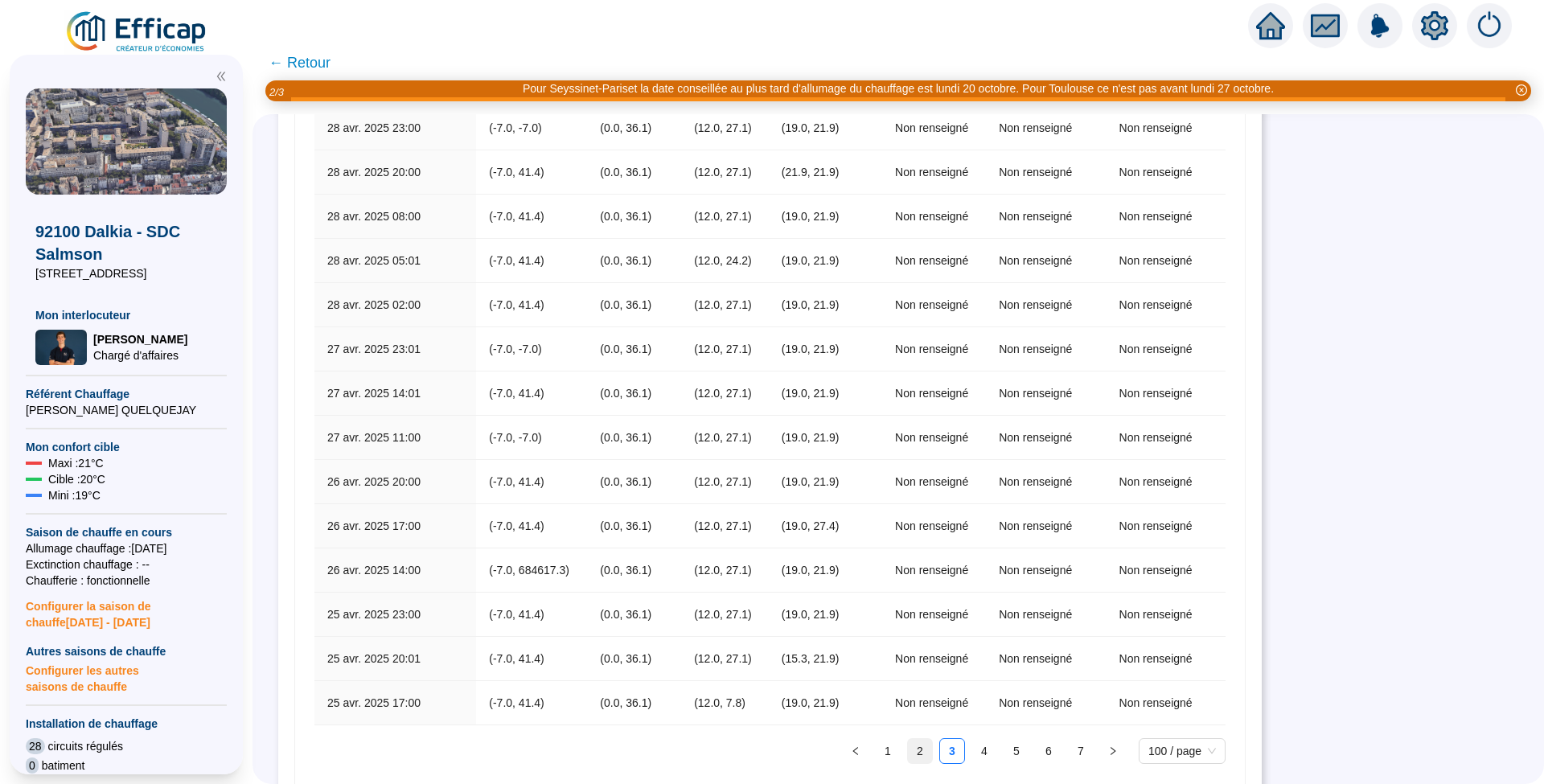
click at [912, 739] on link "2" at bounding box center [920, 751] width 25 height 24
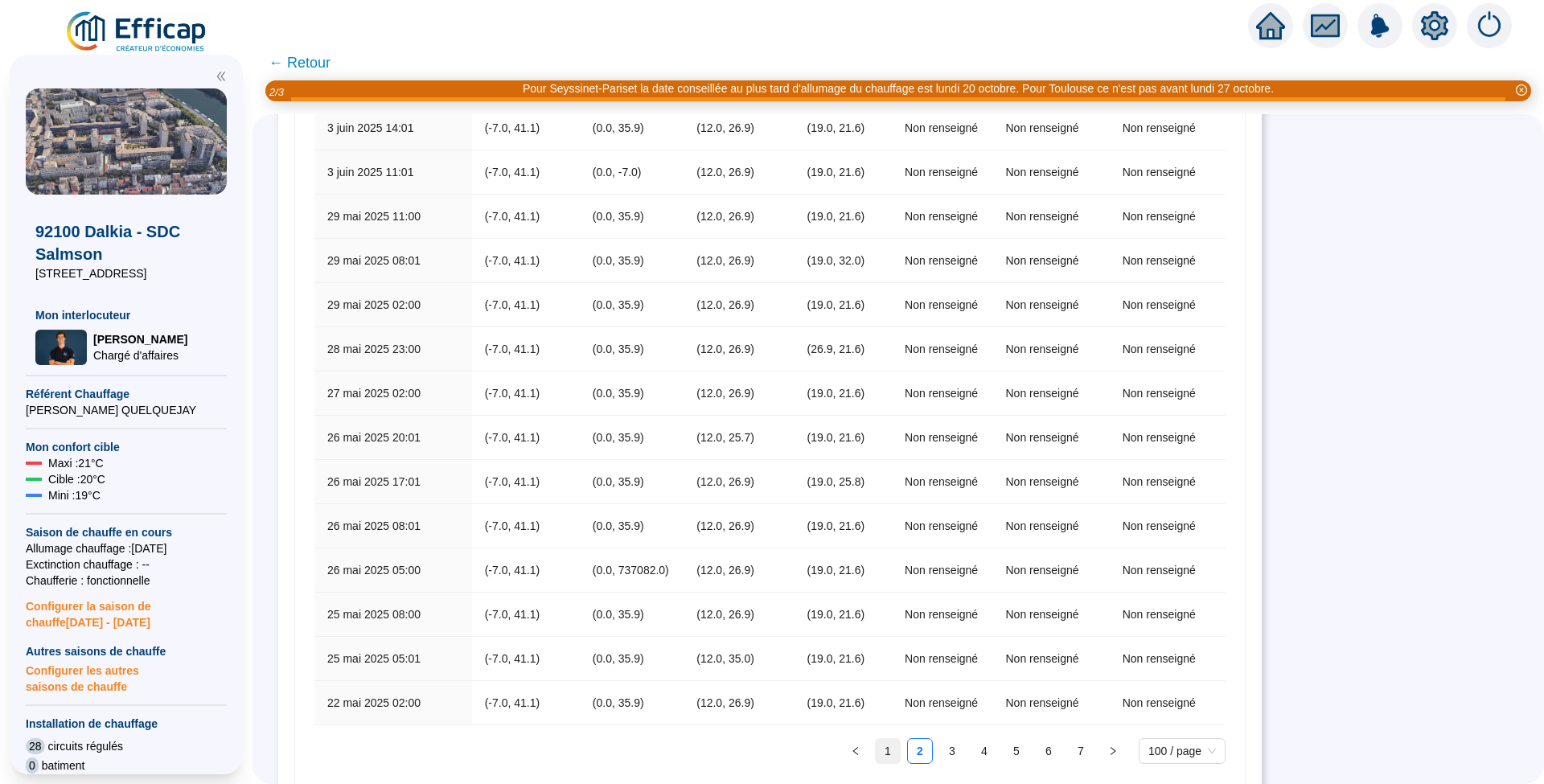
click at [887, 739] on link "1" at bounding box center [888, 751] width 25 height 24
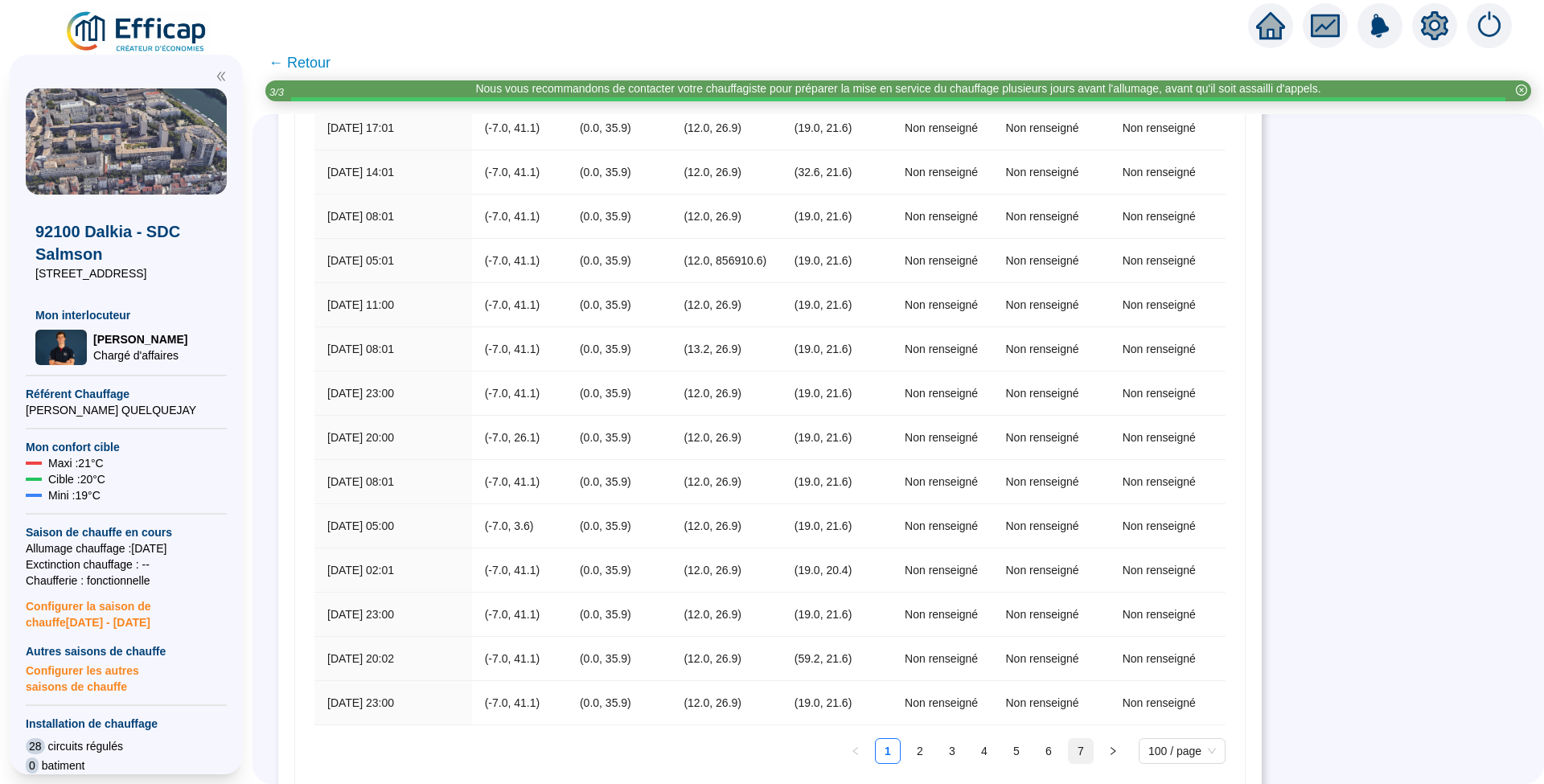
click at [1077, 739] on link "7" at bounding box center [1081, 751] width 25 height 24
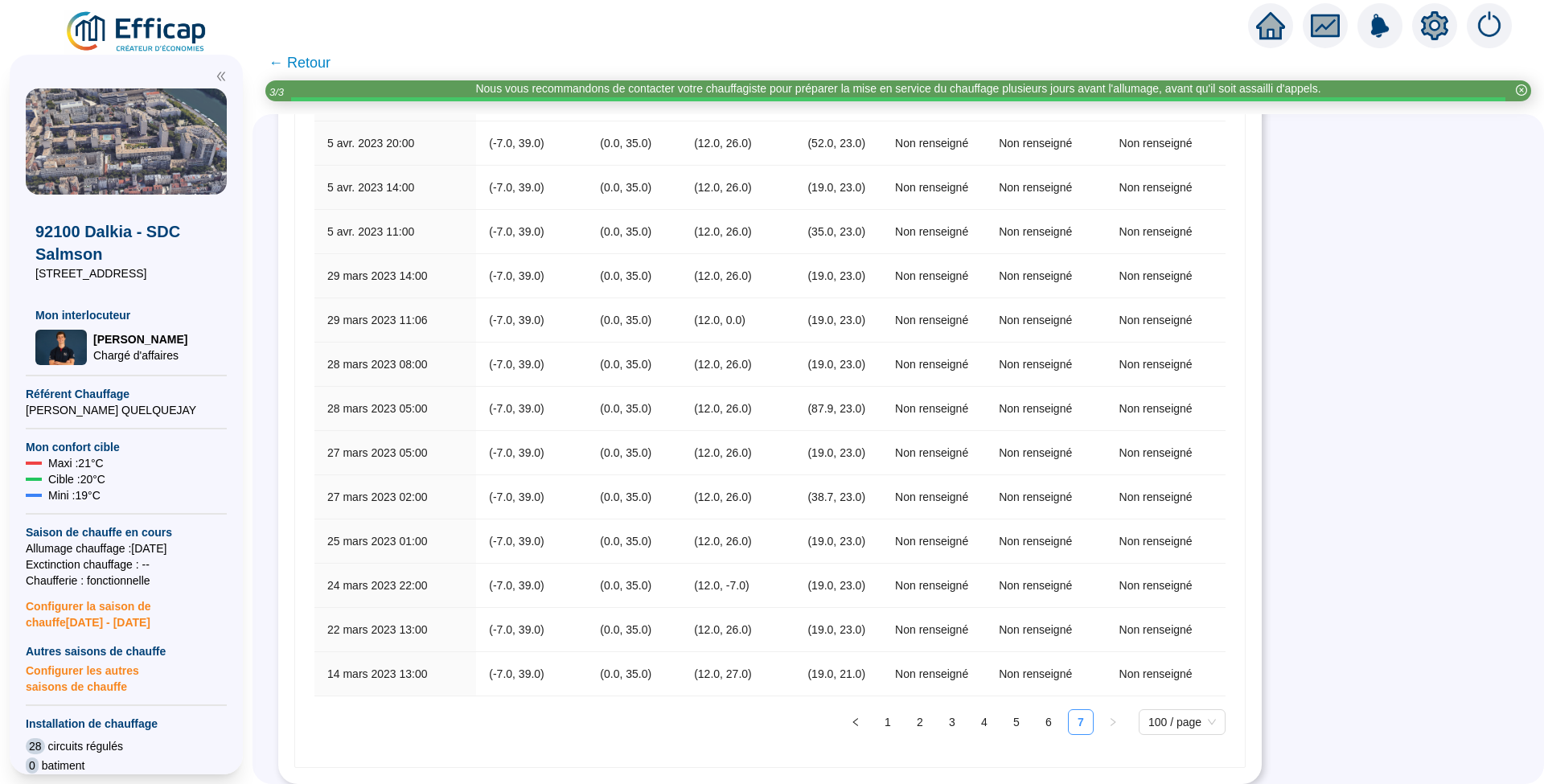
scroll to position [3596, 0]
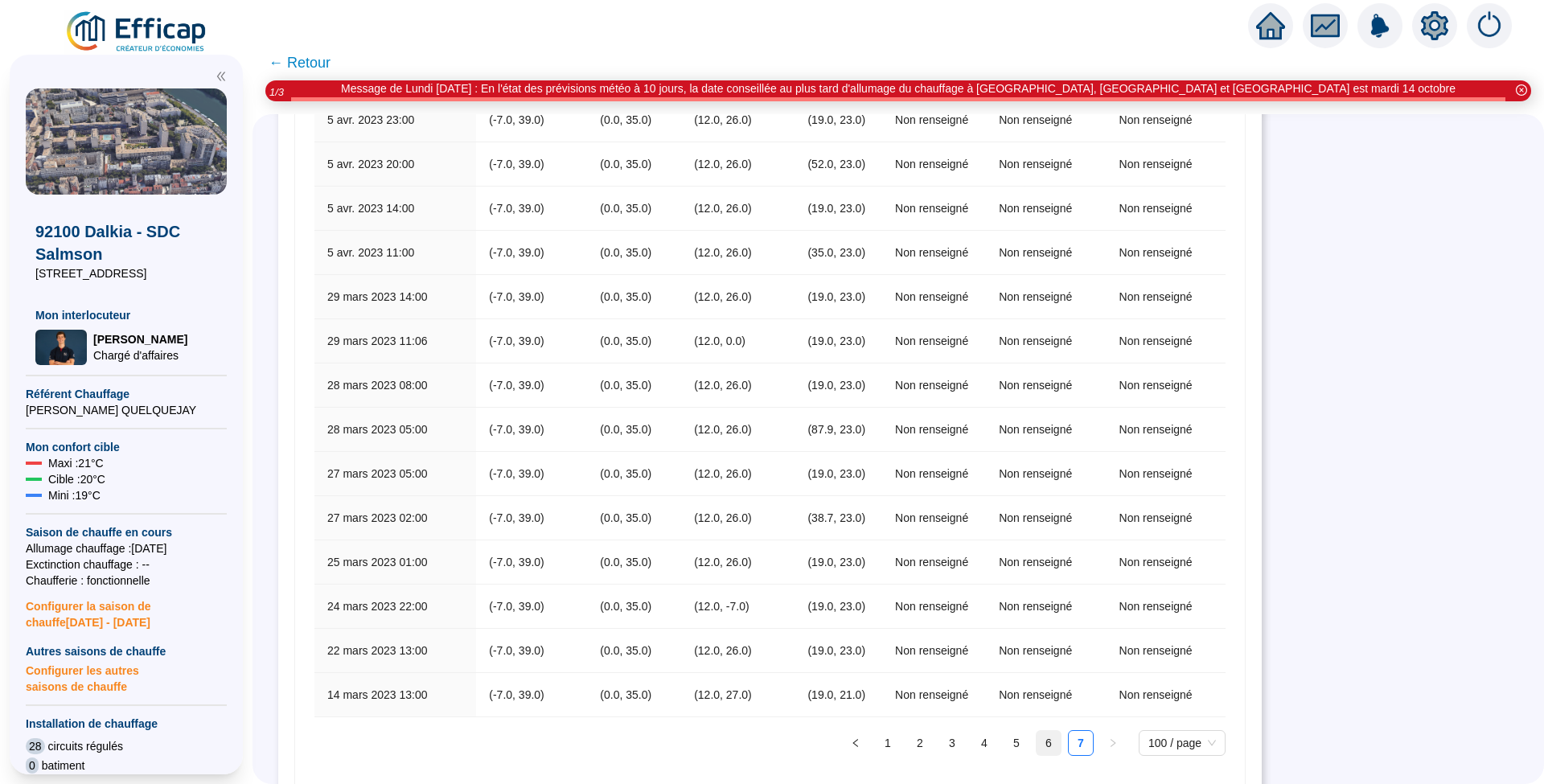
click at [1037, 730] on link "6" at bounding box center [1048, 743] width 25 height 24
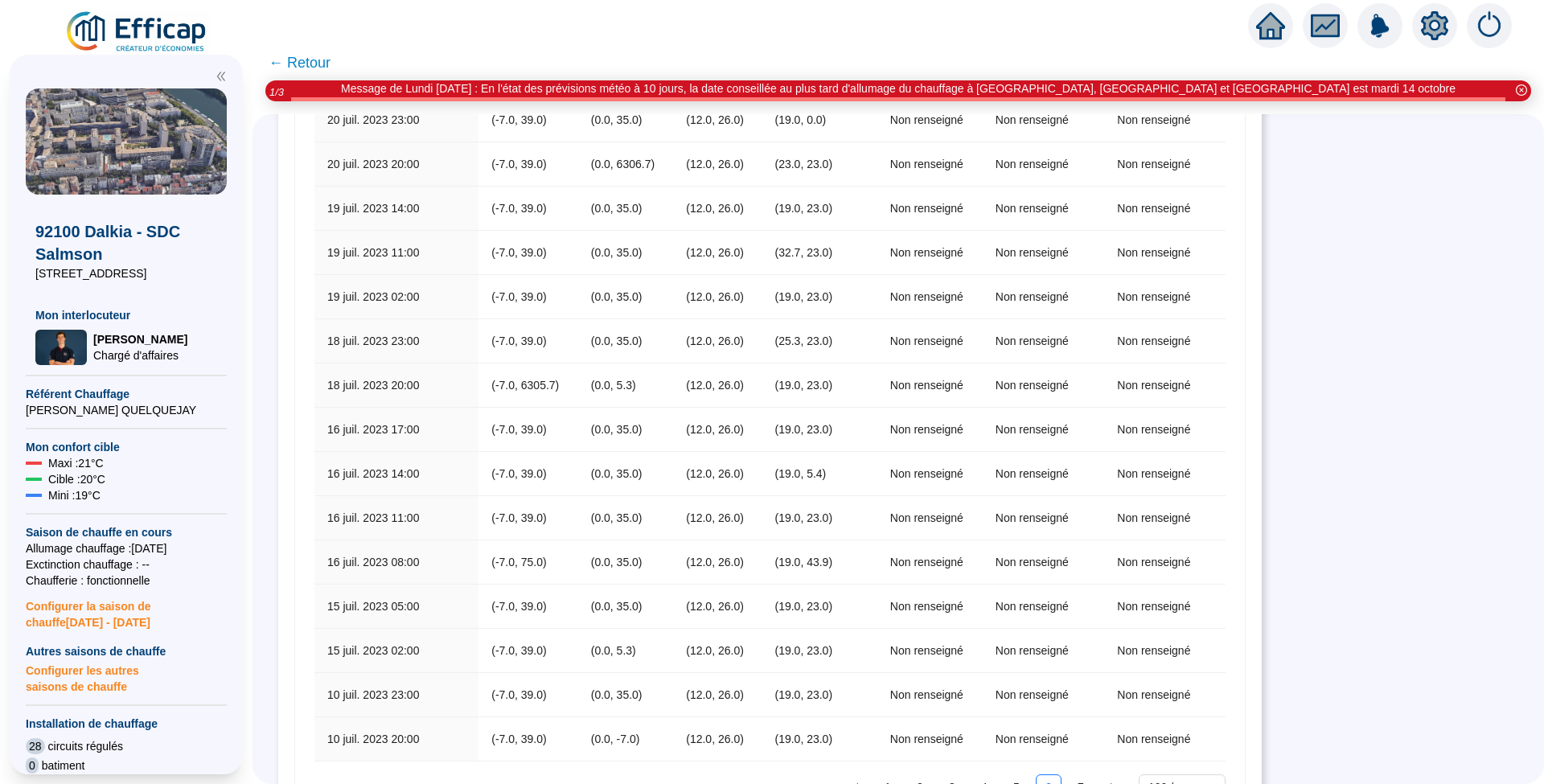
scroll to position [4914, 0]
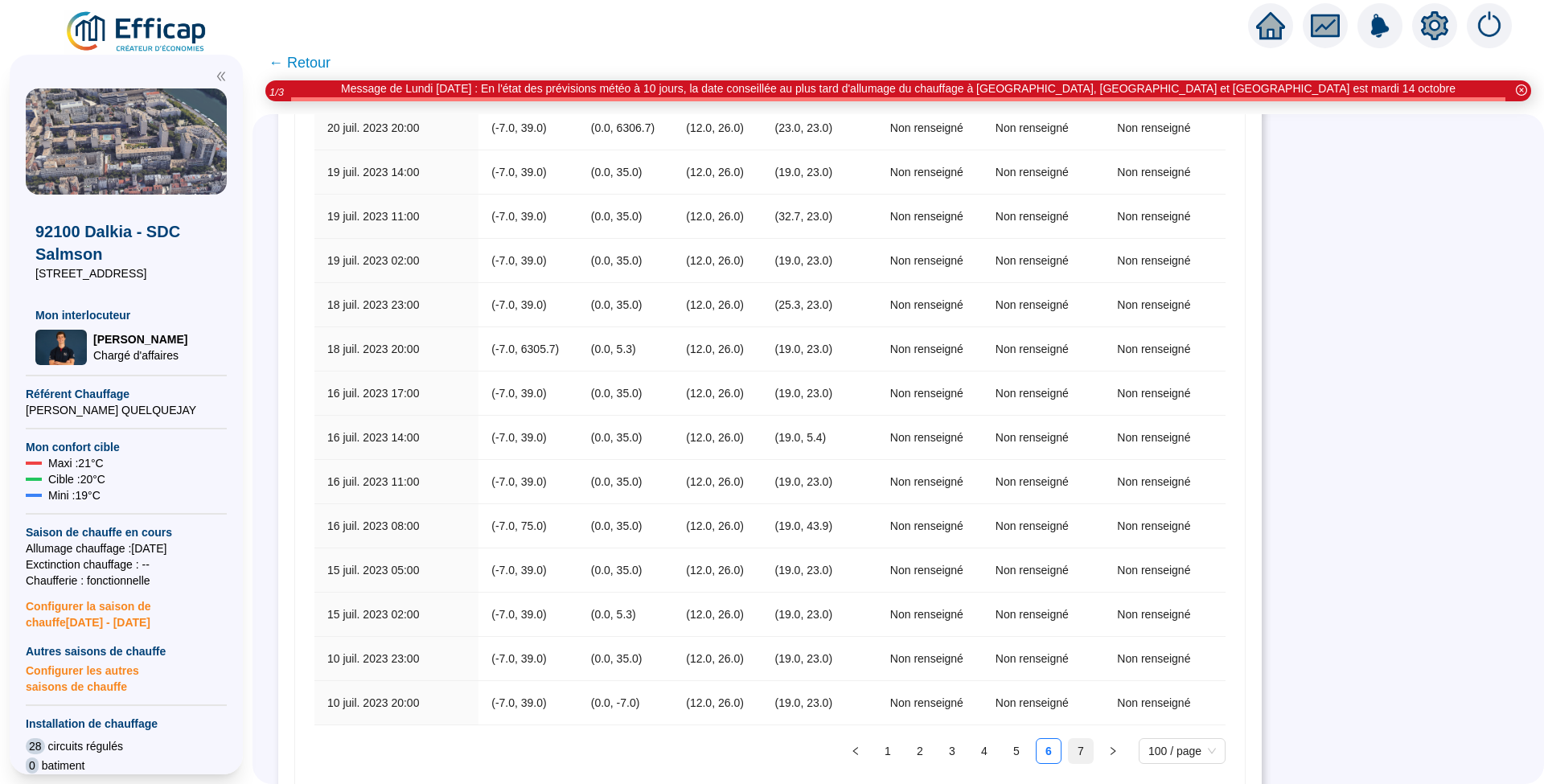
click at [1077, 739] on link "7" at bounding box center [1081, 751] width 25 height 24
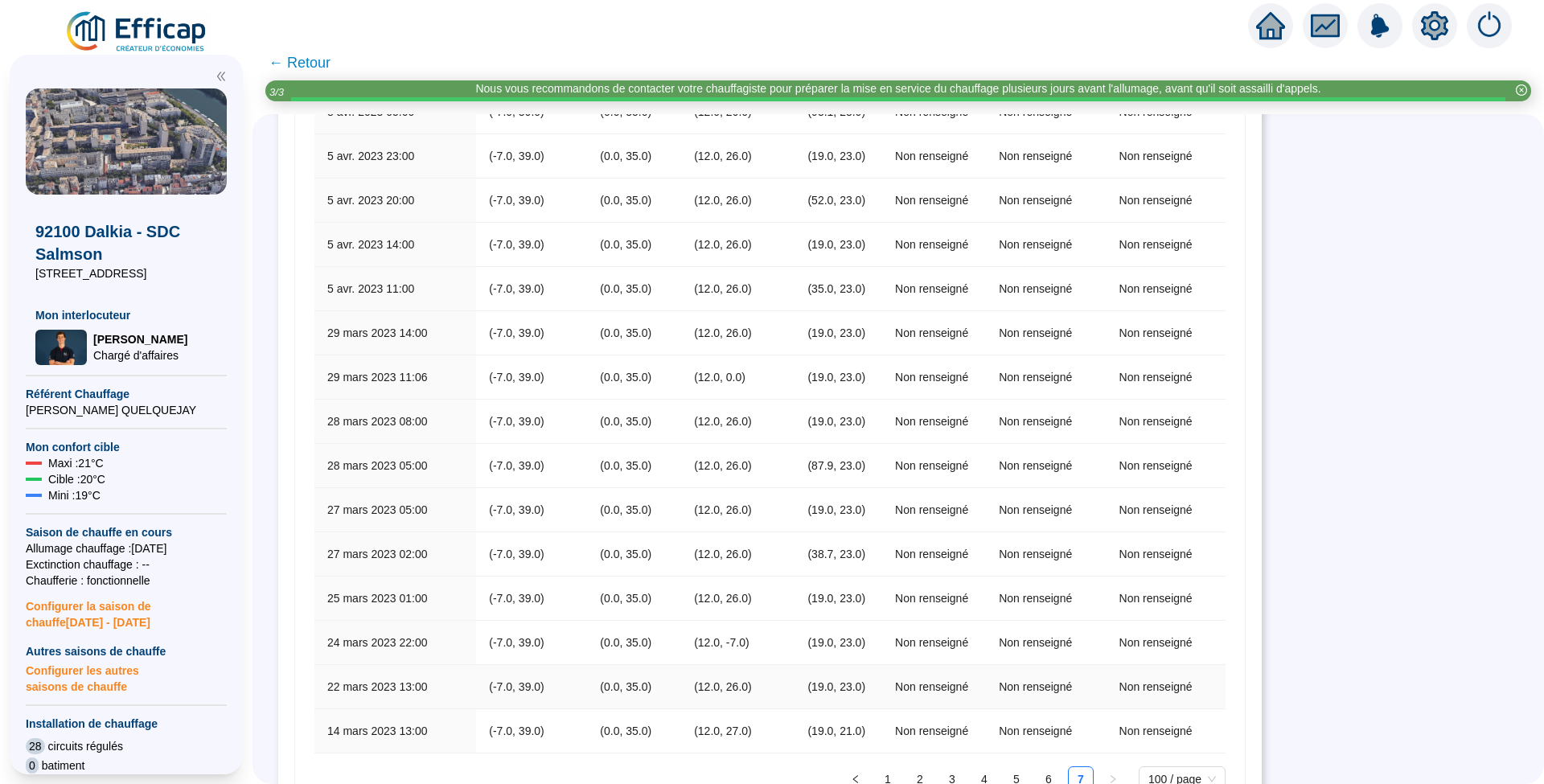
scroll to position [3596, 0]
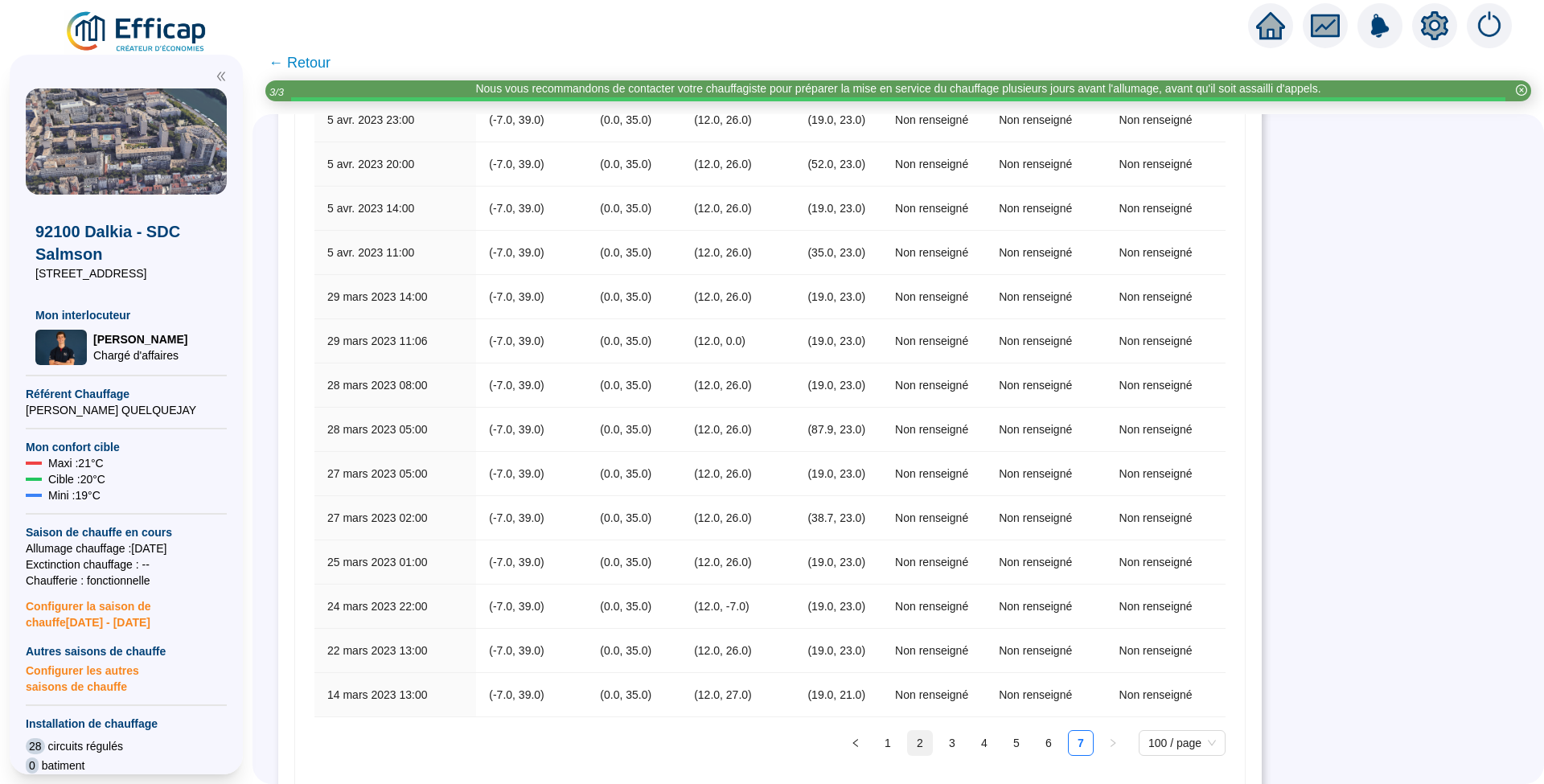
click at [912, 730] on link "2" at bounding box center [920, 743] width 25 height 24
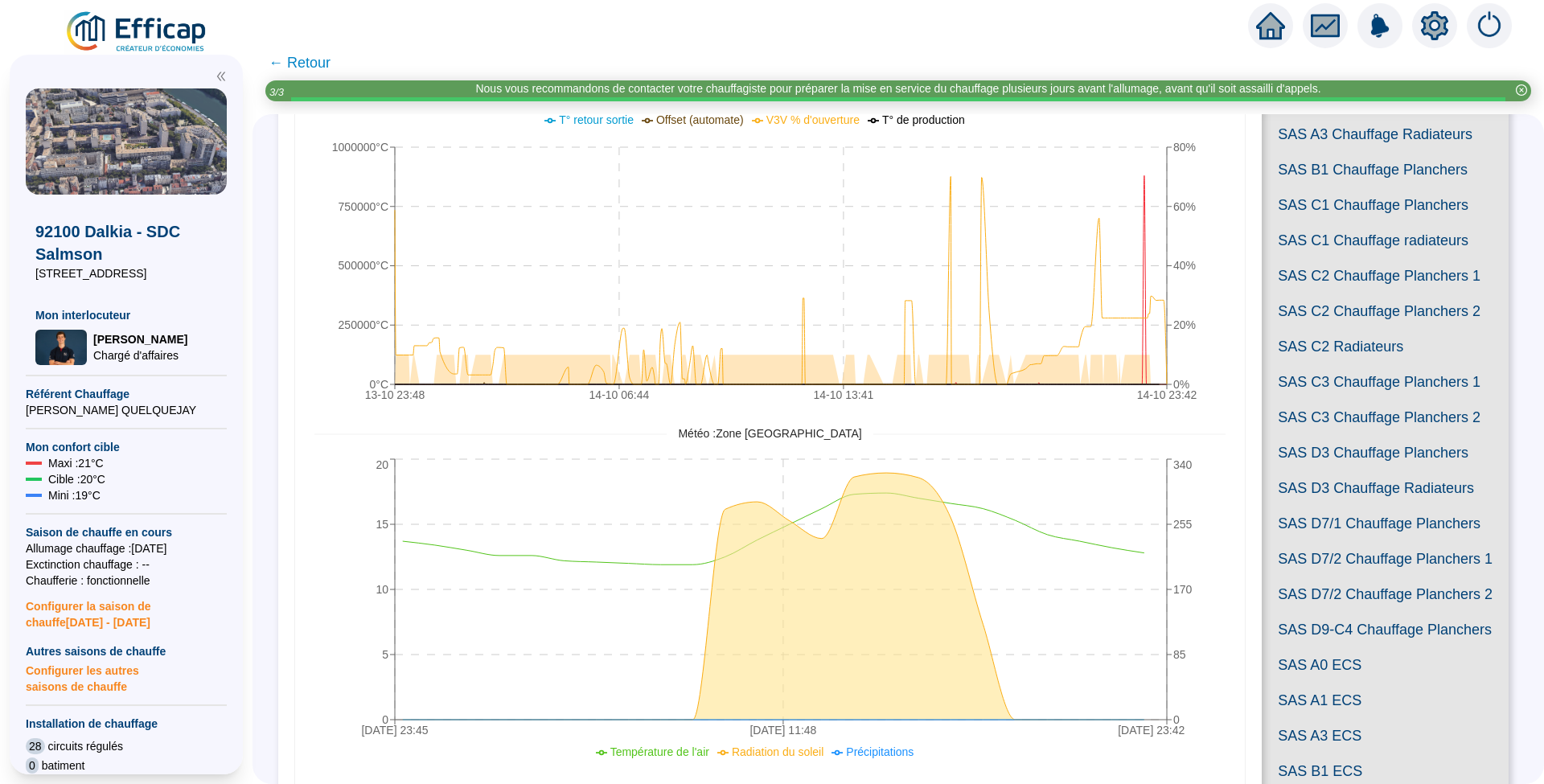
scroll to position [0, 0]
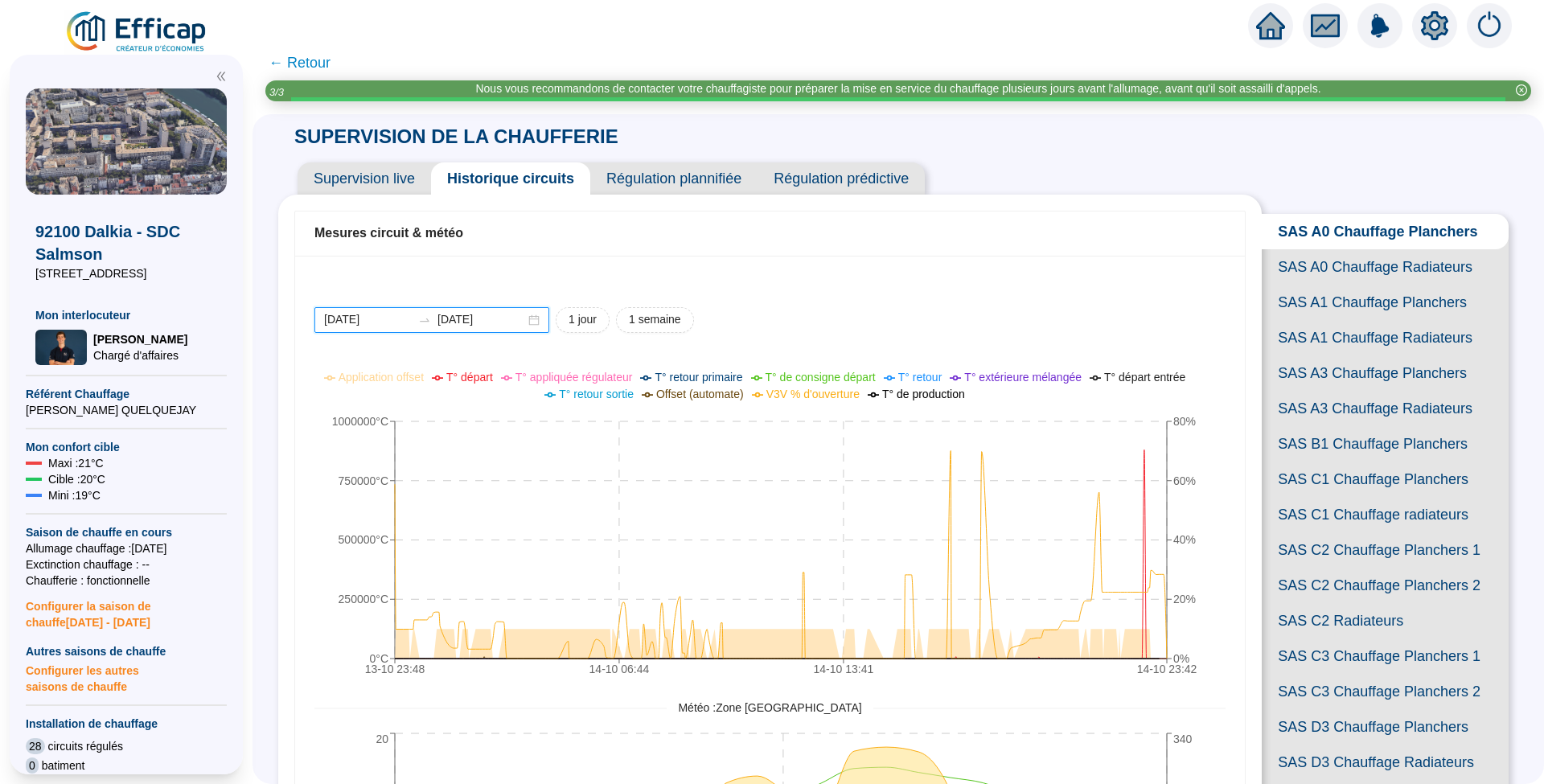
click at [521, 318] on input "[DATE]" at bounding box center [481, 319] width 88 height 17
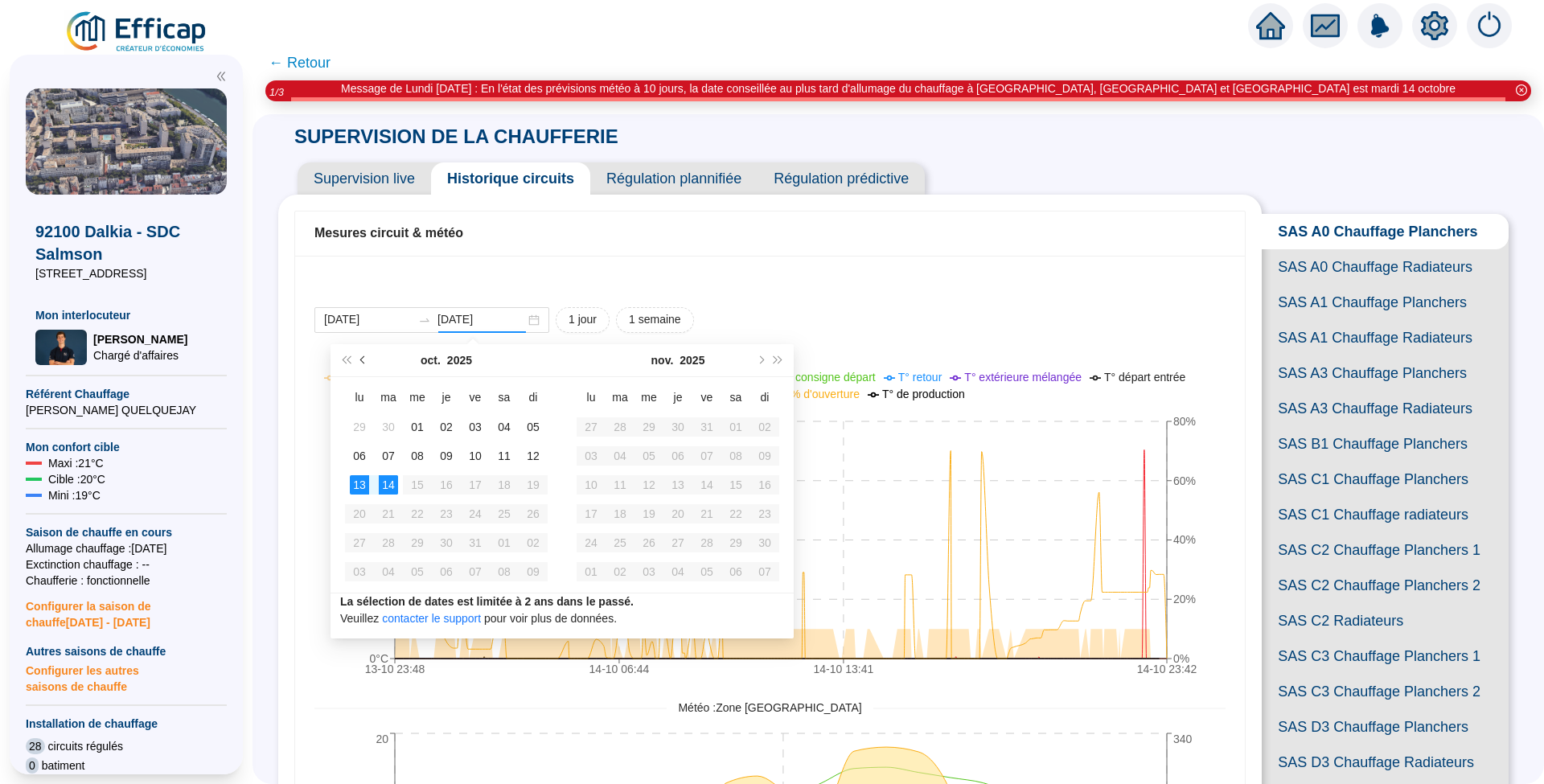
click at [363, 364] on button "Mois précédent (PageUp)" at bounding box center [363, 360] width 18 height 32
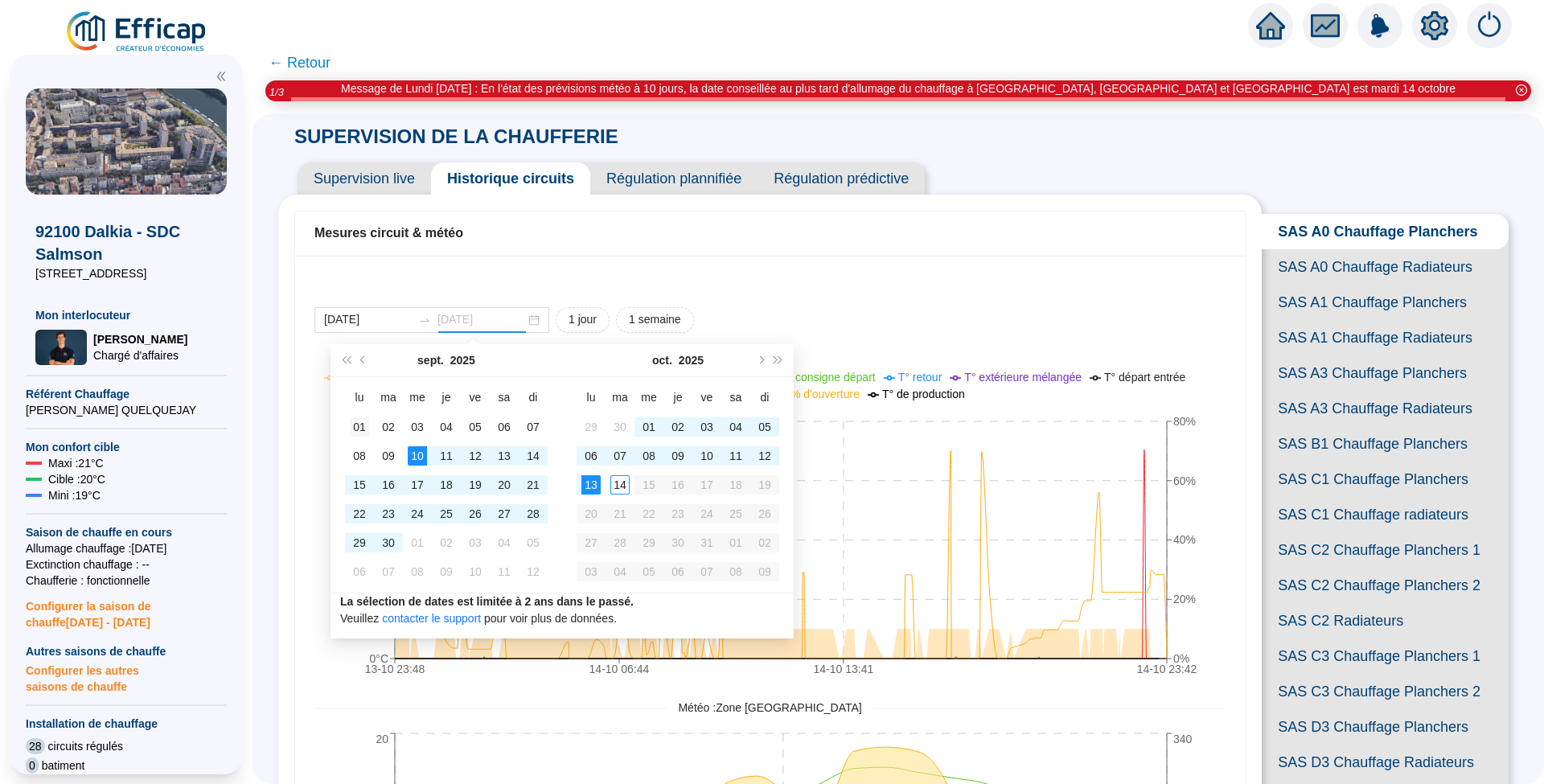
type input "2025-09-01"
click at [357, 428] on div "01" at bounding box center [359, 427] width 19 height 19
click at [616, 481] on div "14" at bounding box center [619, 484] width 19 height 19
type input "2025-09-01"
type input "[DATE]"
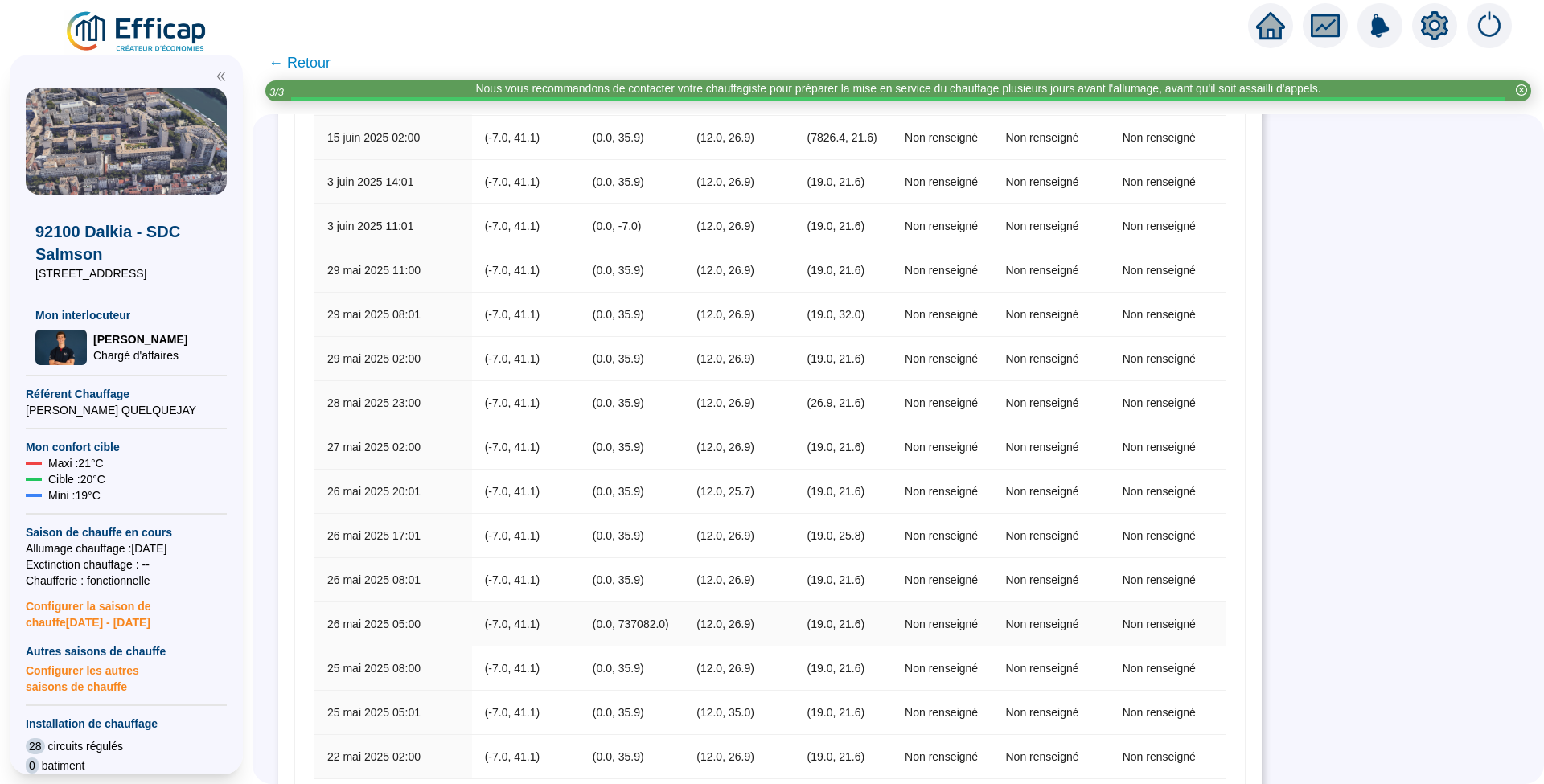
scroll to position [4277, 0]
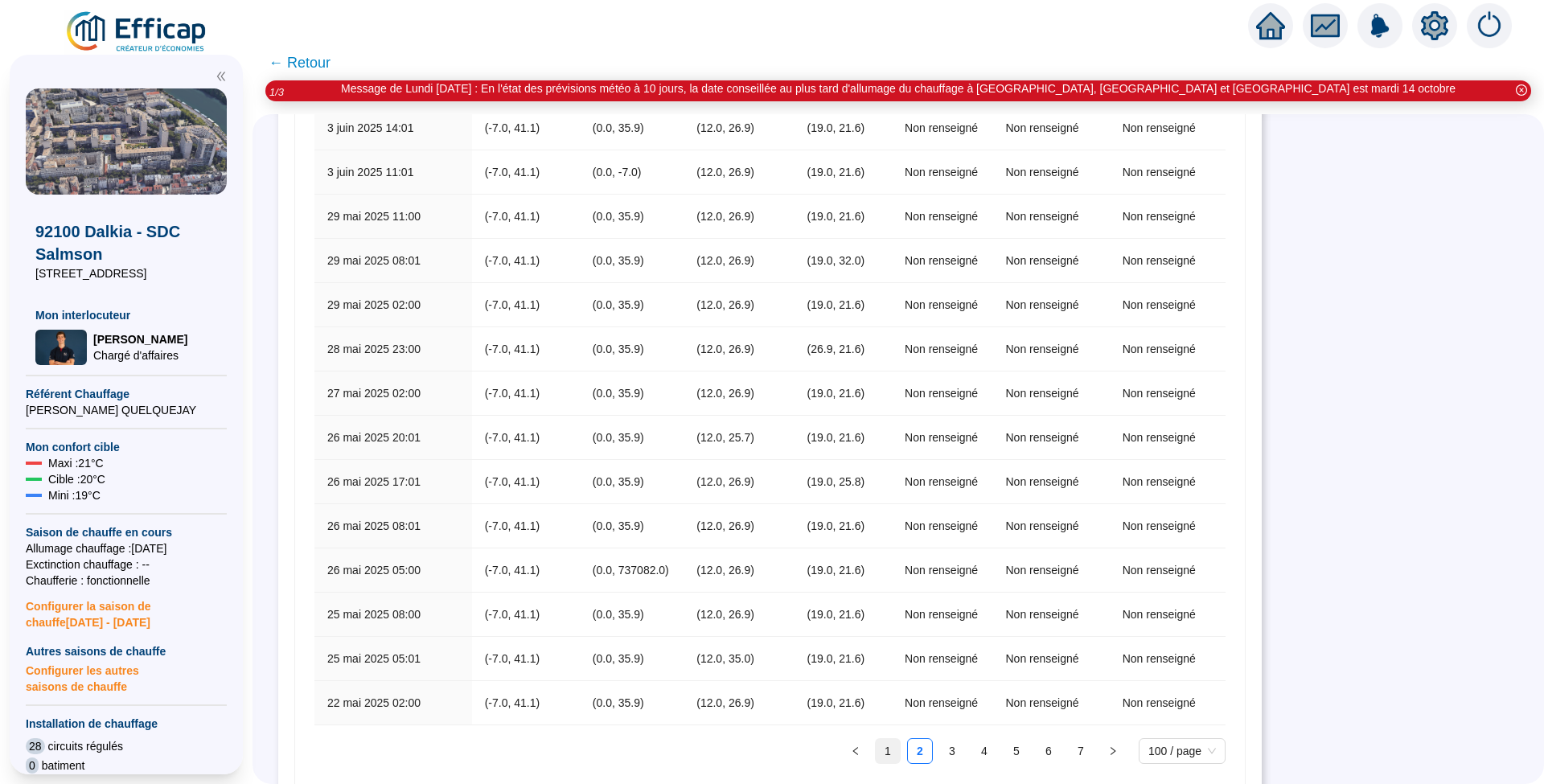
click at [886, 739] on link "1" at bounding box center [888, 751] width 25 height 24
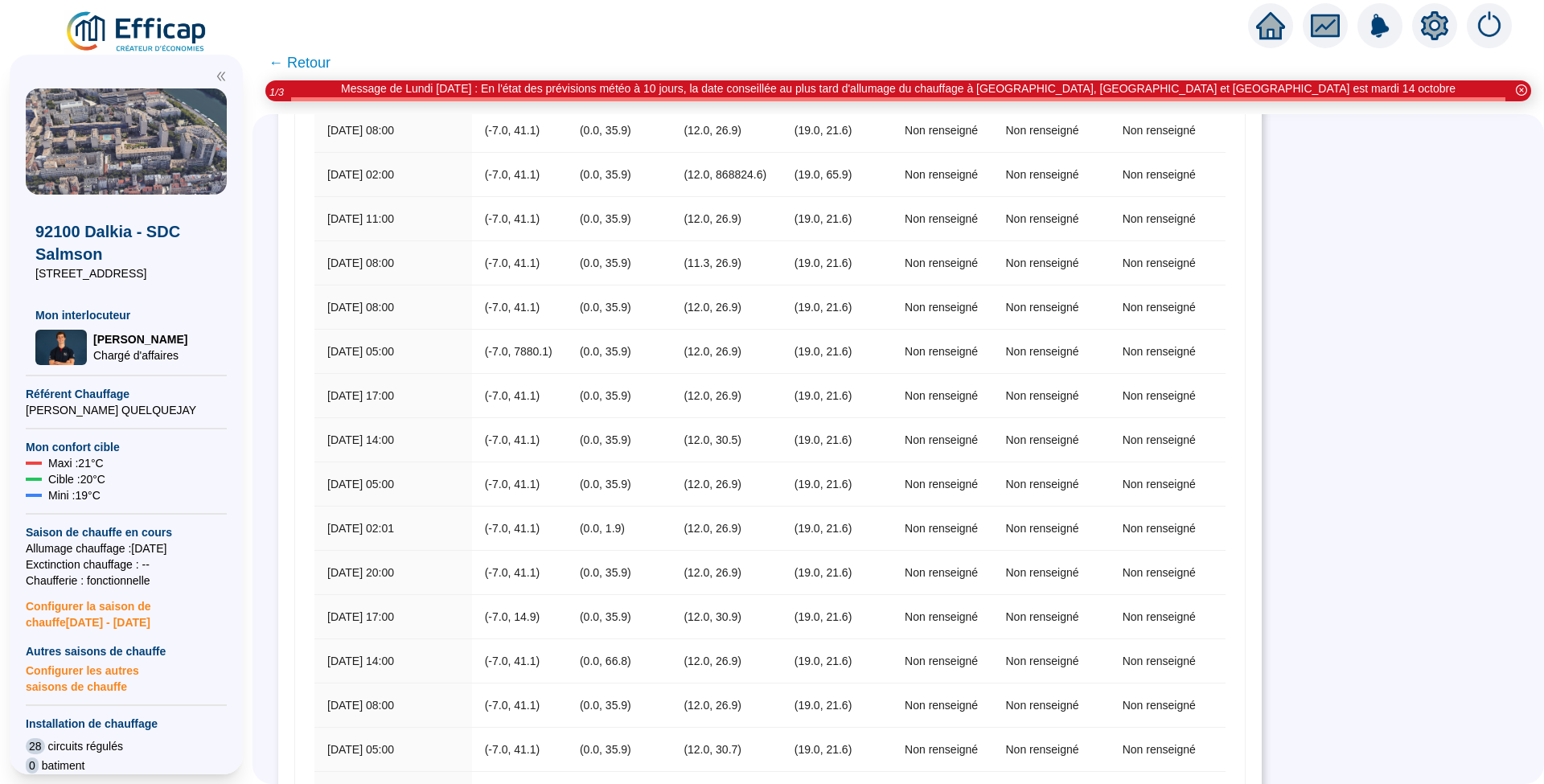
scroll to position [0, 0]
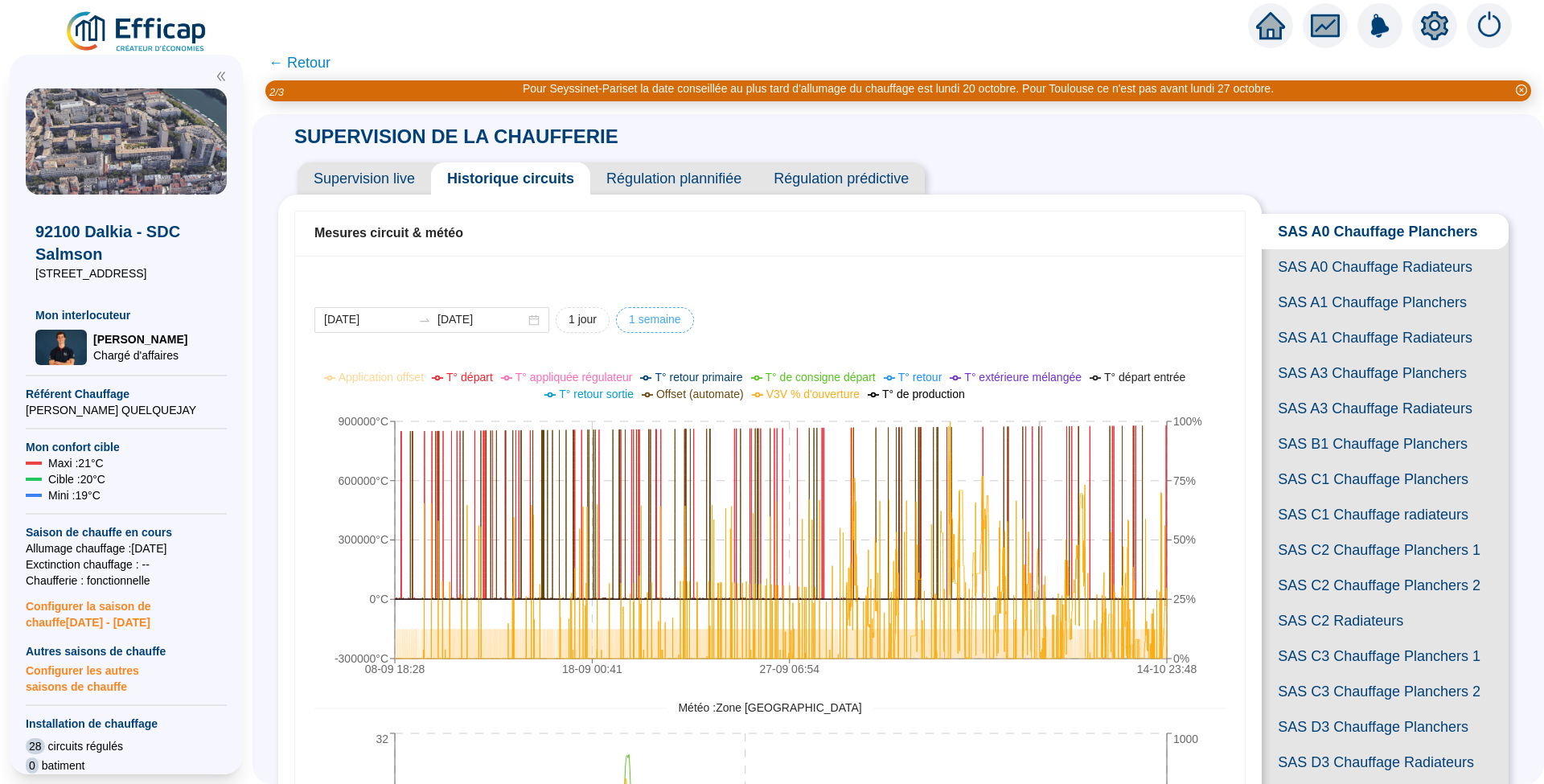
click at [659, 312] on span "1 semaine" at bounding box center [654, 319] width 52 height 17
type input "[DATE]"
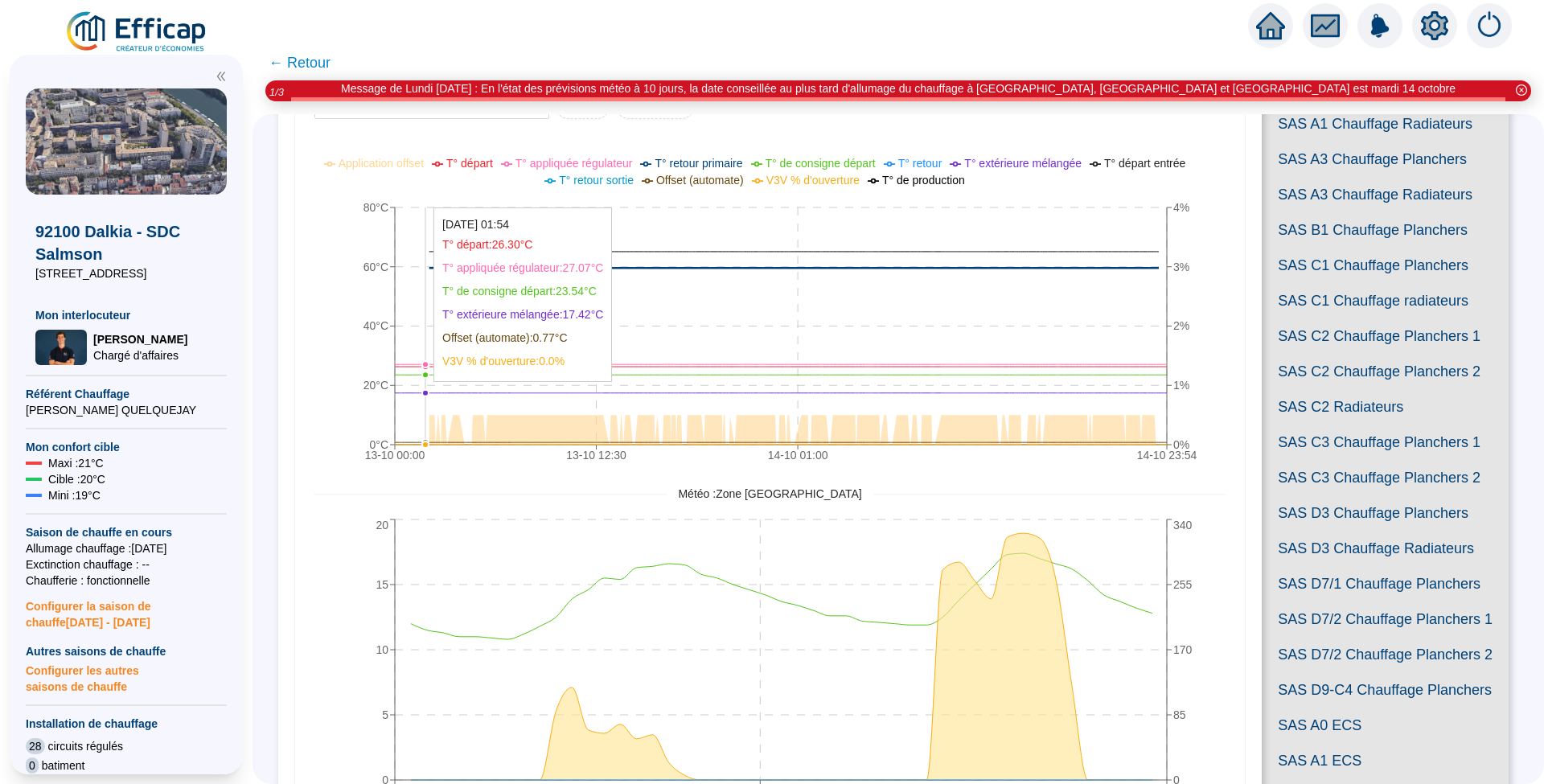
scroll to position [106, 0]
